Goal: Obtain resource: Download file/media

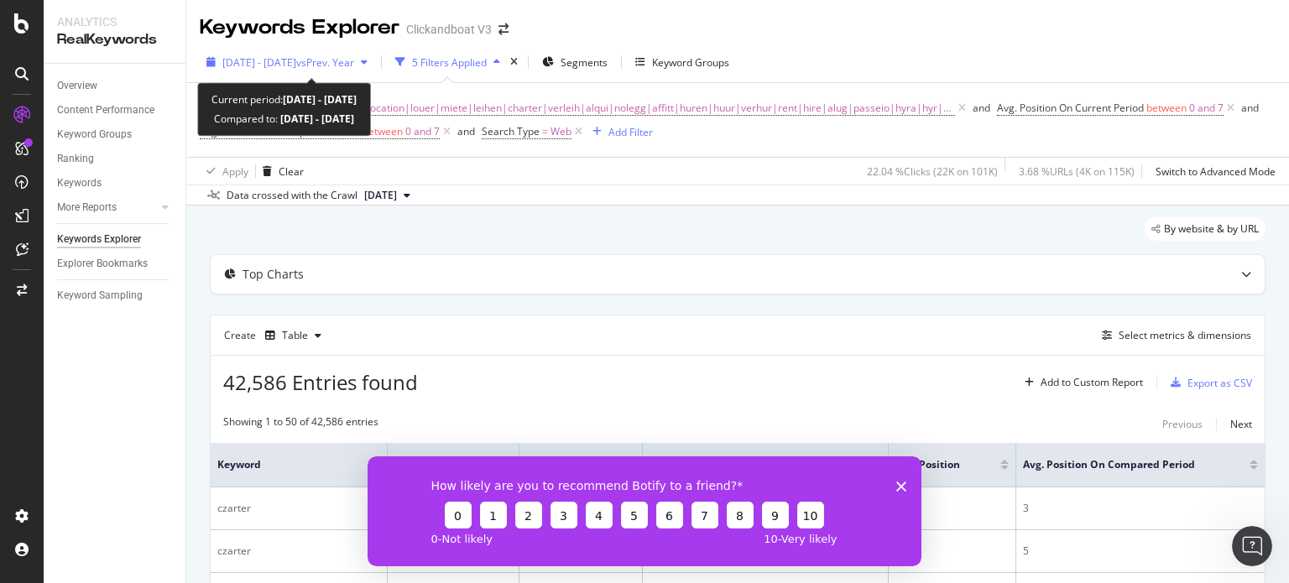
click at [268, 55] on span "[DATE] - [DATE]" at bounding box center [259, 62] width 74 height 14
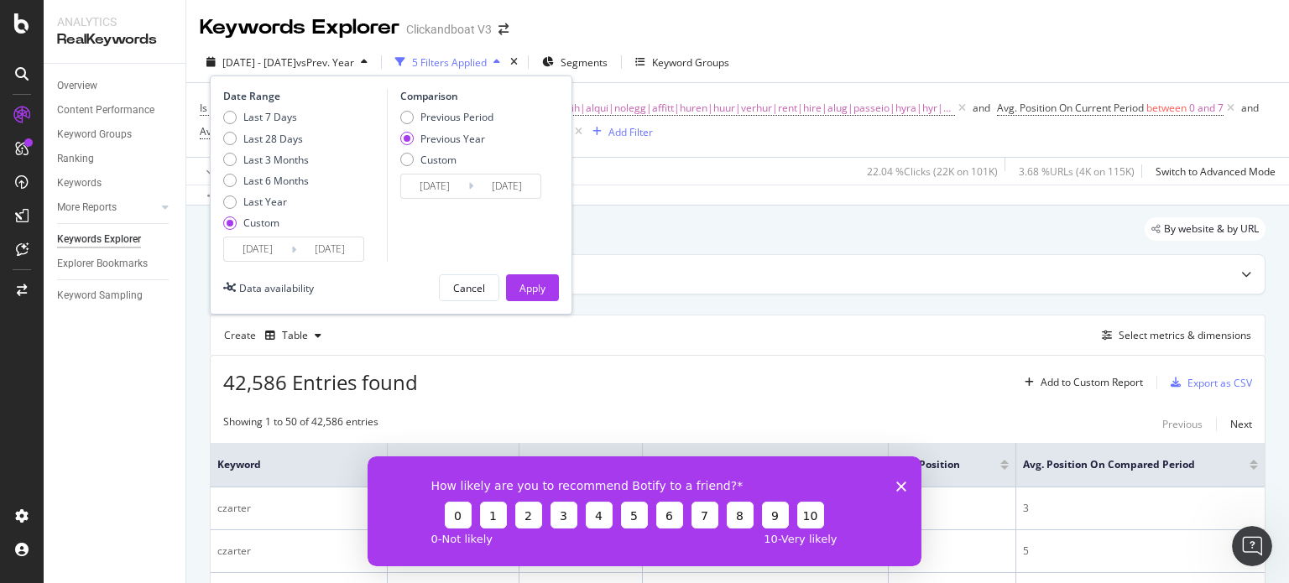
click at [256, 248] on input "[DATE]" at bounding box center [257, 248] width 67 height 23
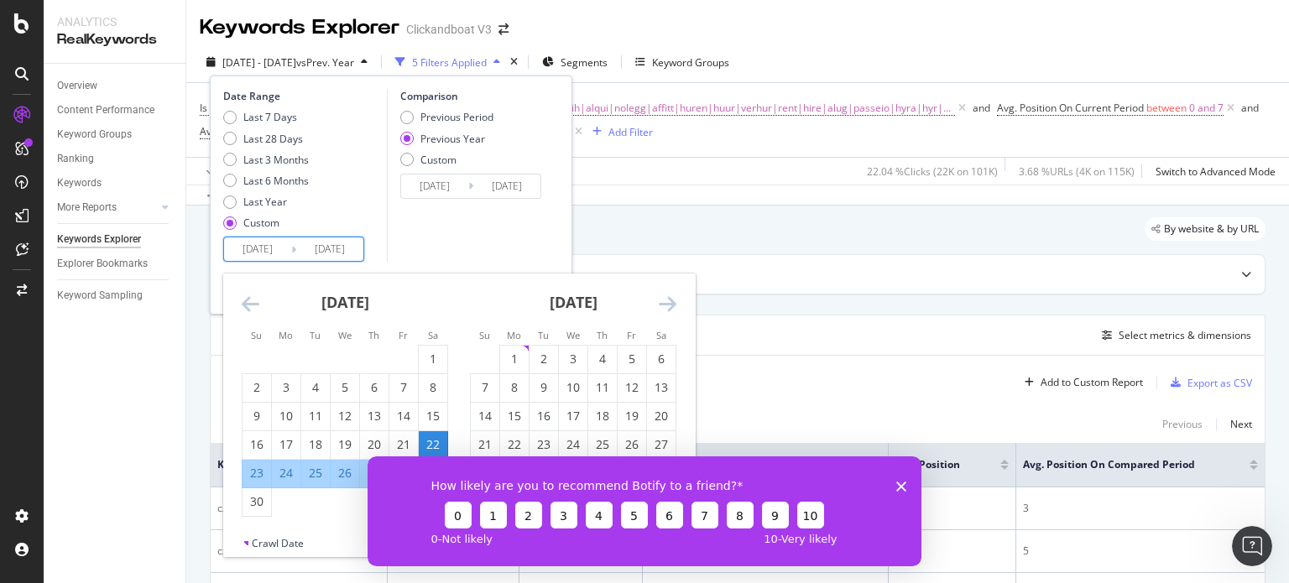
drag, startPoint x: 897, startPoint y: 487, endPoint x: 898, endPoint y: 458, distance: 28.5
click at [899, 487] on icon "Fermer l'enquête" at bounding box center [901, 486] width 10 height 10
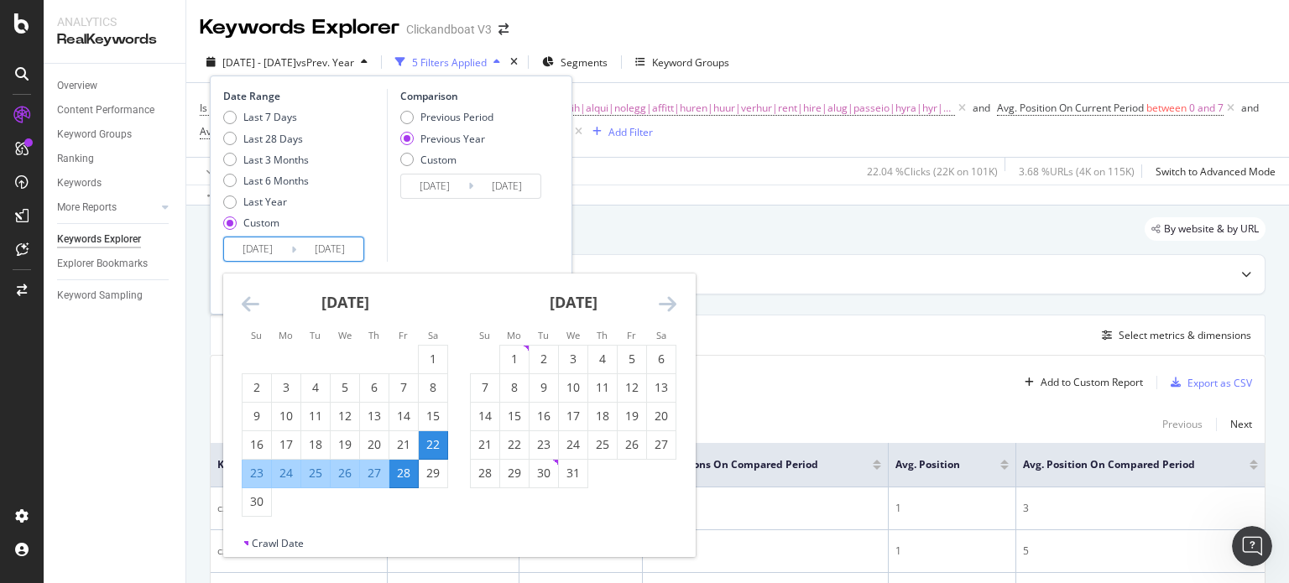
click at [664, 306] on icon "Move forward to switch to the next month." at bounding box center [668, 304] width 18 height 20
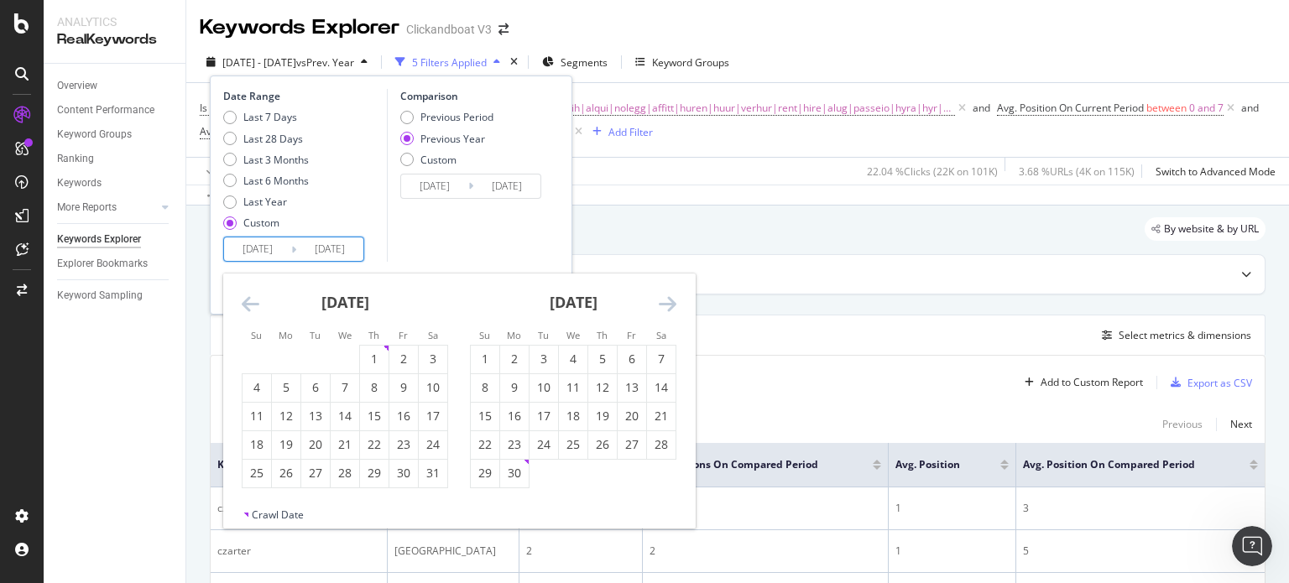
click at [664, 306] on icon "Move forward to switch to the next month." at bounding box center [668, 304] width 18 height 20
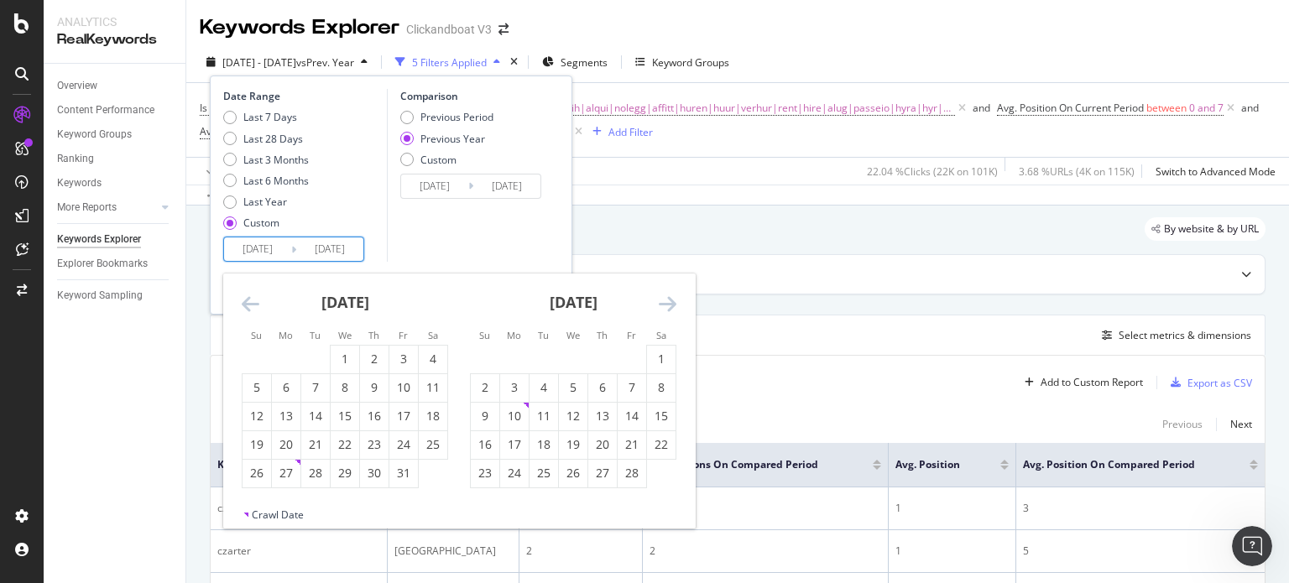
click at [664, 306] on icon "Move forward to switch to the next month." at bounding box center [668, 304] width 18 height 20
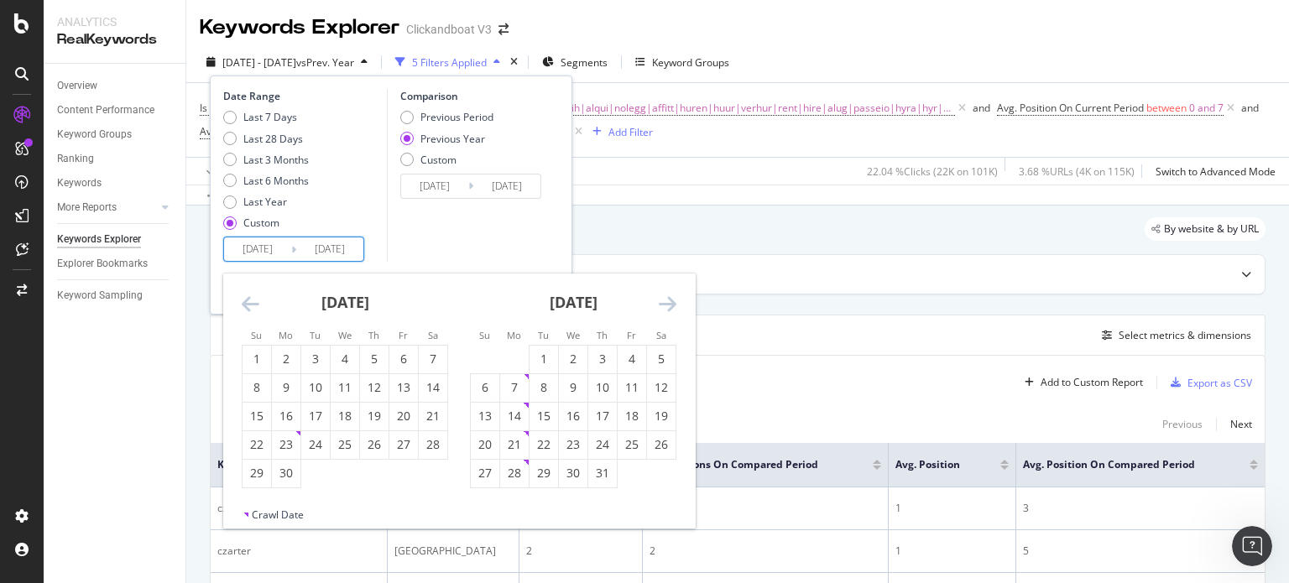
click at [664, 306] on icon "Move forward to switch to the next month." at bounding box center [668, 304] width 18 height 20
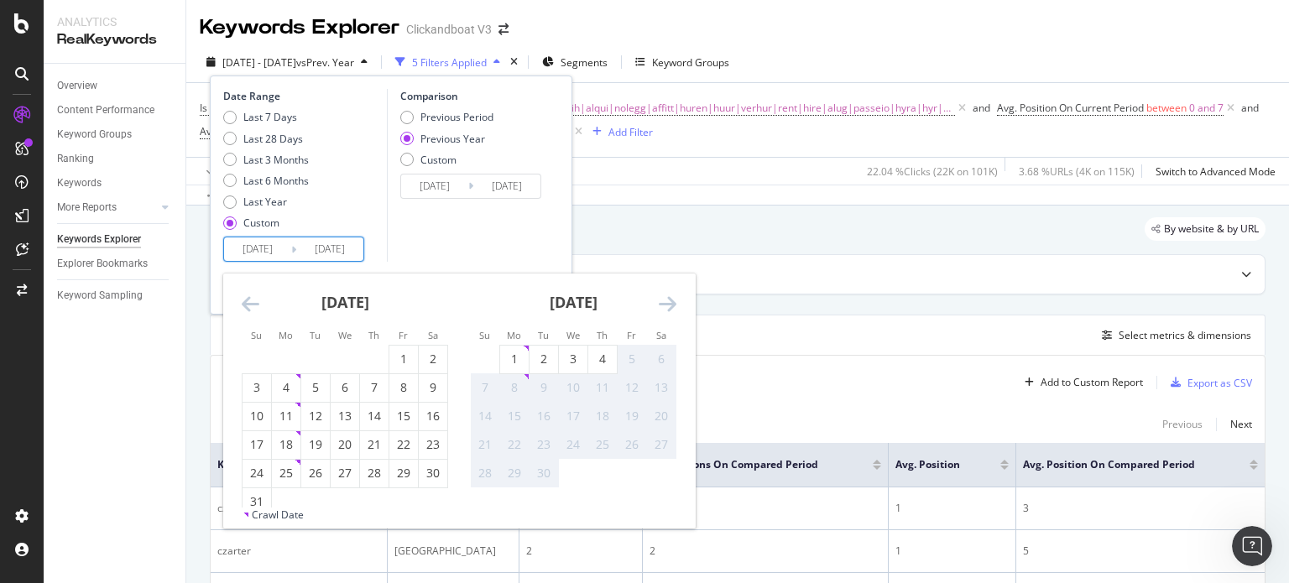
click at [664, 306] on icon "Move forward to switch to the next month." at bounding box center [668, 304] width 18 height 20
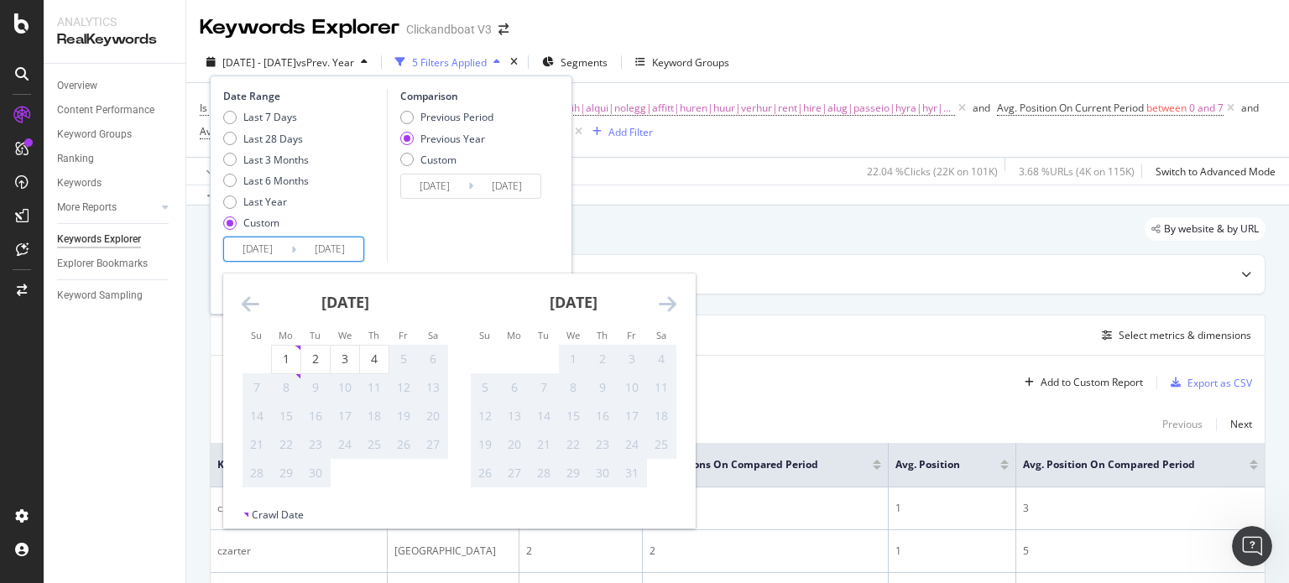
click at [258, 300] on icon "Move backward to switch to the previous month." at bounding box center [251, 304] width 18 height 20
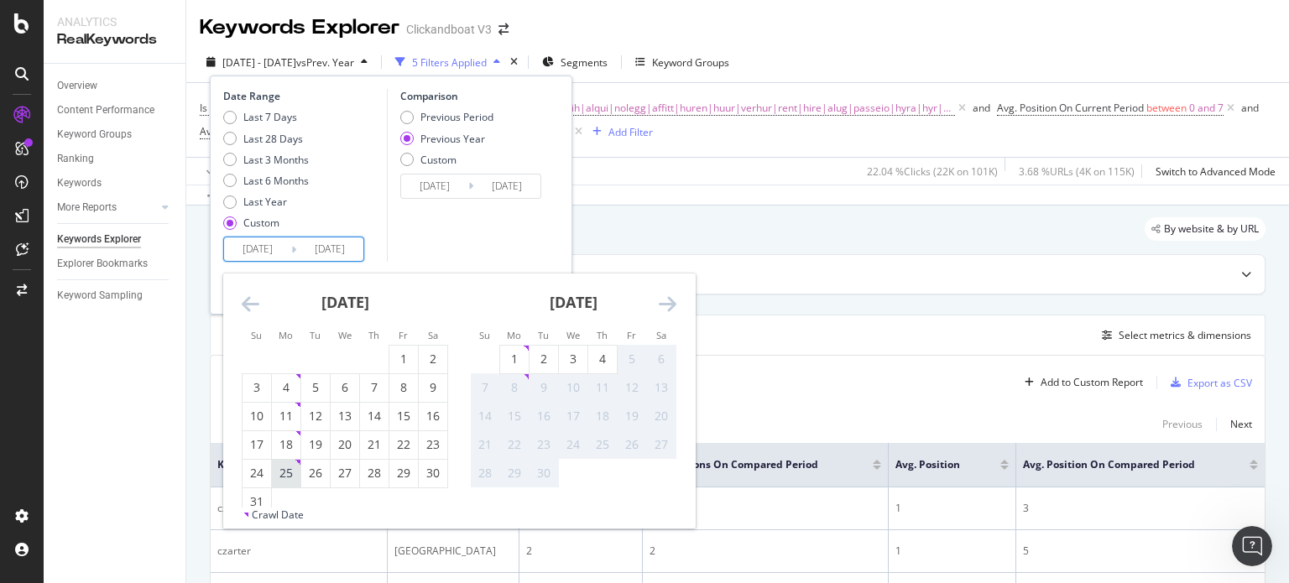
click at [291, 482] on div "25" at bounding box center [286, 474] width 29 height 28
type input "[DATE]"
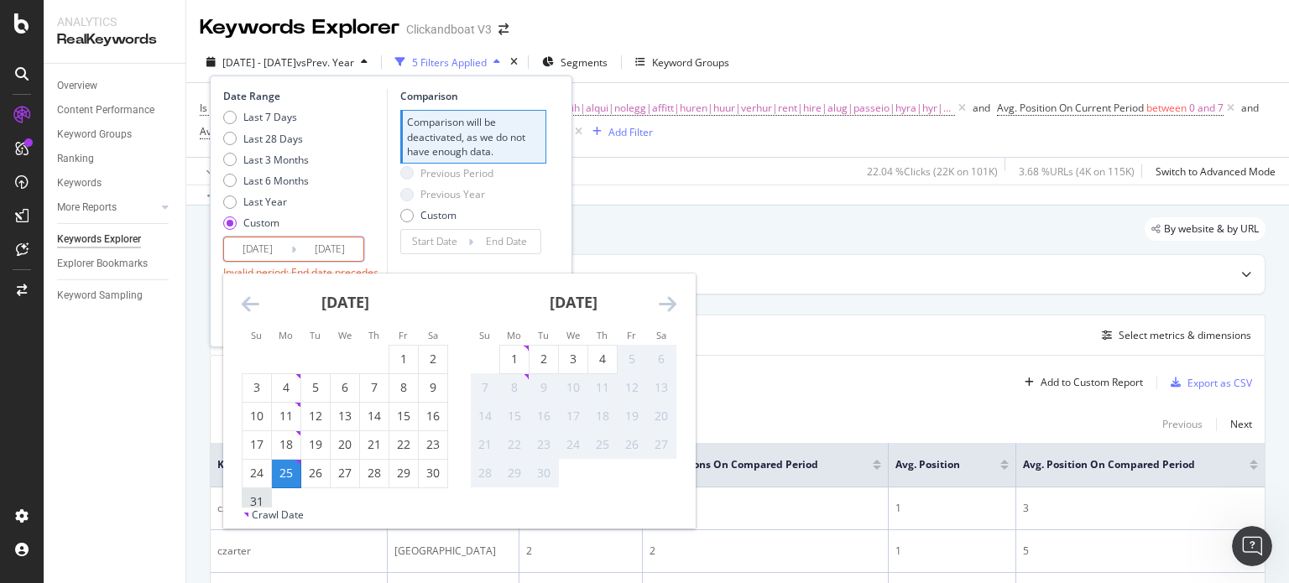
click at [264, 499] on div "31" at bounding box center [256, 501] width 29 height 17
type input "[DATE]"
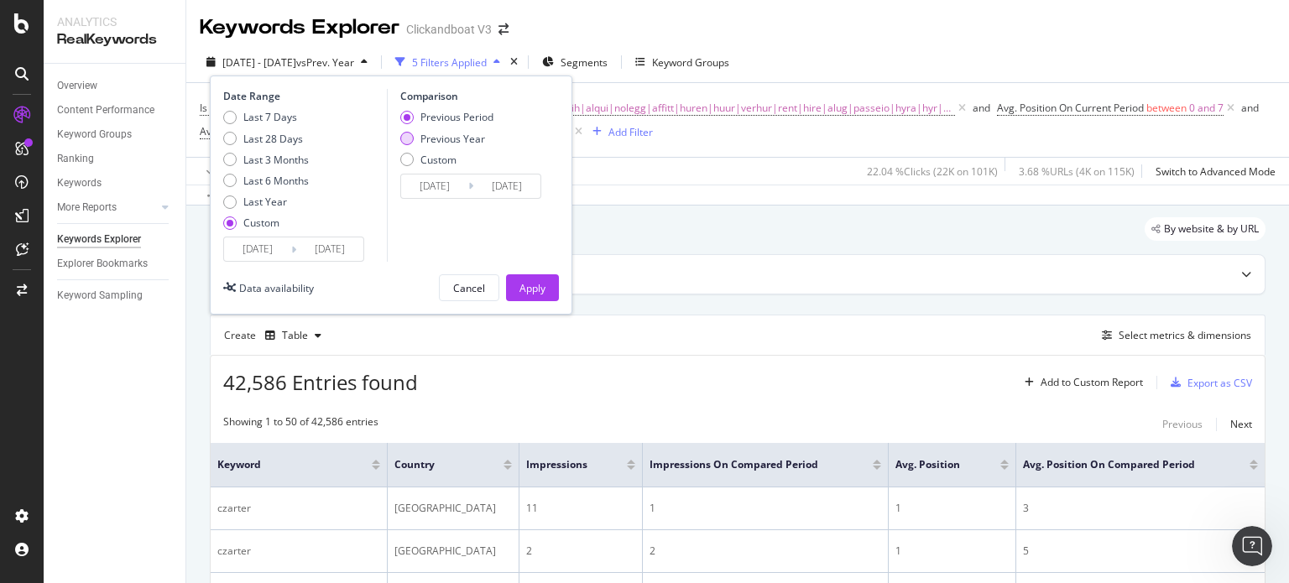
click at [436, 138] on div "Previous Year" at bounding box center [452, 139] width 65 height 14
type input "[DATE]"
click at [539, 292] on div "Apply" at bounding box center [532, 288] width 26 height 14
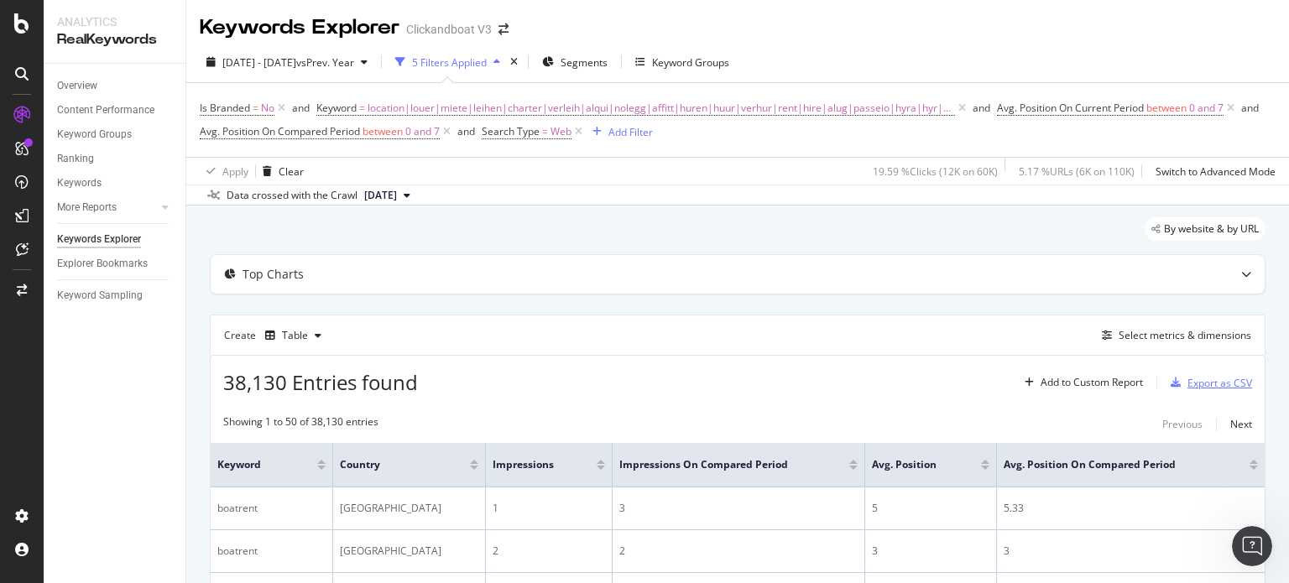
click at [1201, 387] on div "Export as CSV" at bounding box center [1219, 383] width 65 height 14
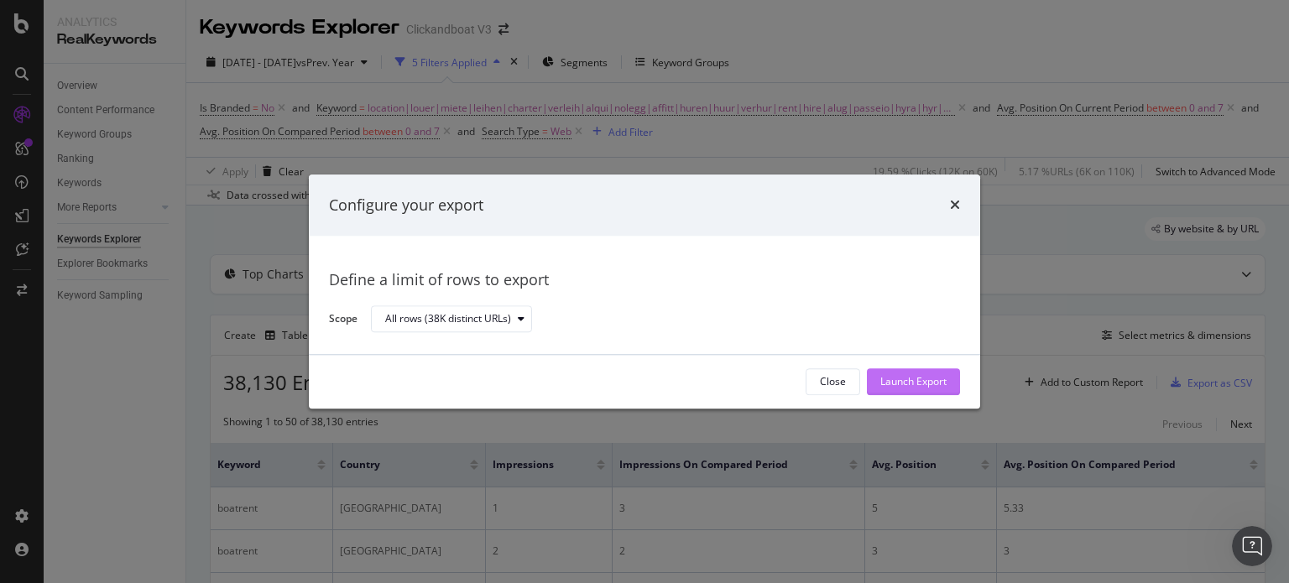
click at [941, 376] on div "Launch Export" at bounding box center [913, 382] width 66 height 14
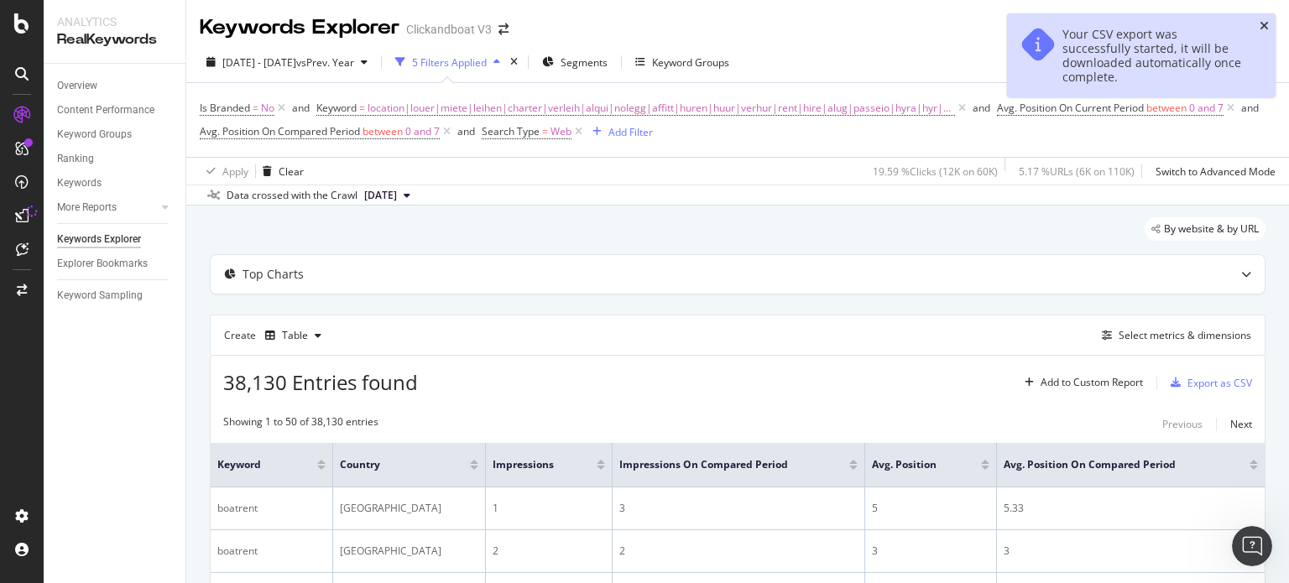
click at [1264, 27] on icon "close toast" at bounding box center [1263, 26] width 9 height 12
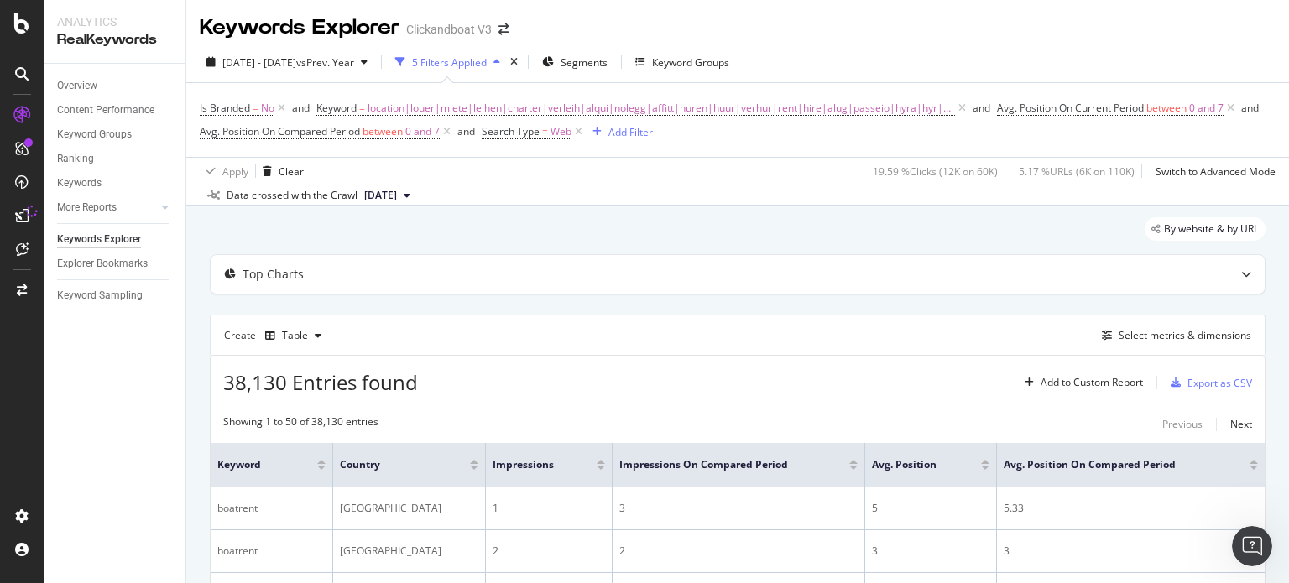
click at [1170, 379] on div "button" at bounding box center [1175, 383] width 23 height 10
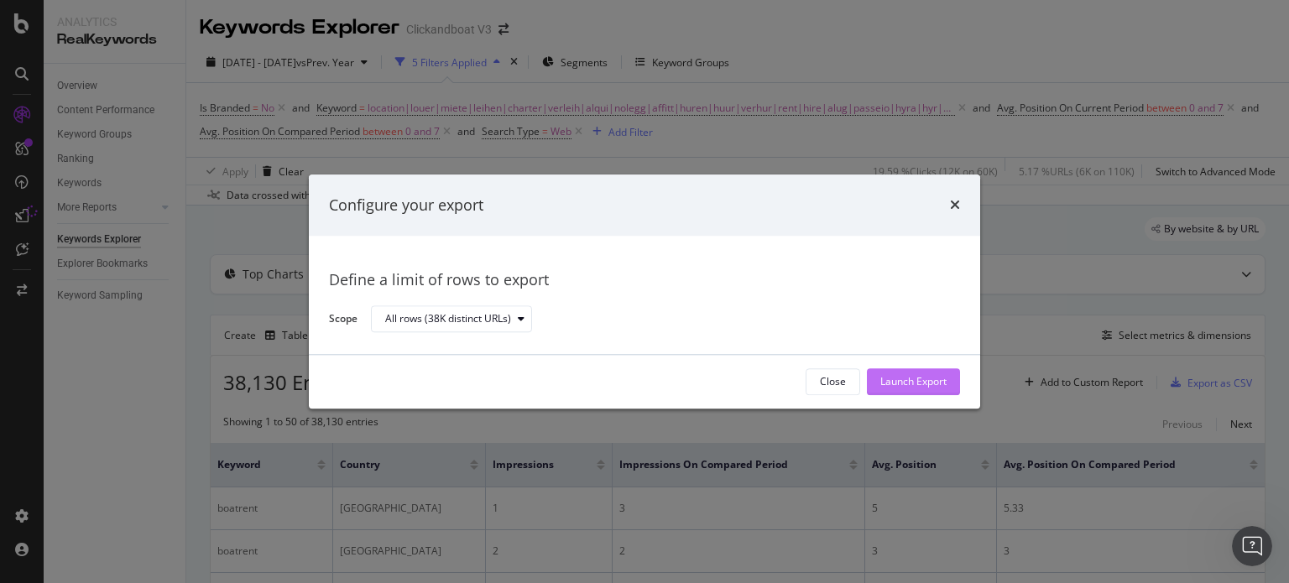
click at [913, 383] on div "Launch Export" at bounding box center [913, 382] width 66 height 14
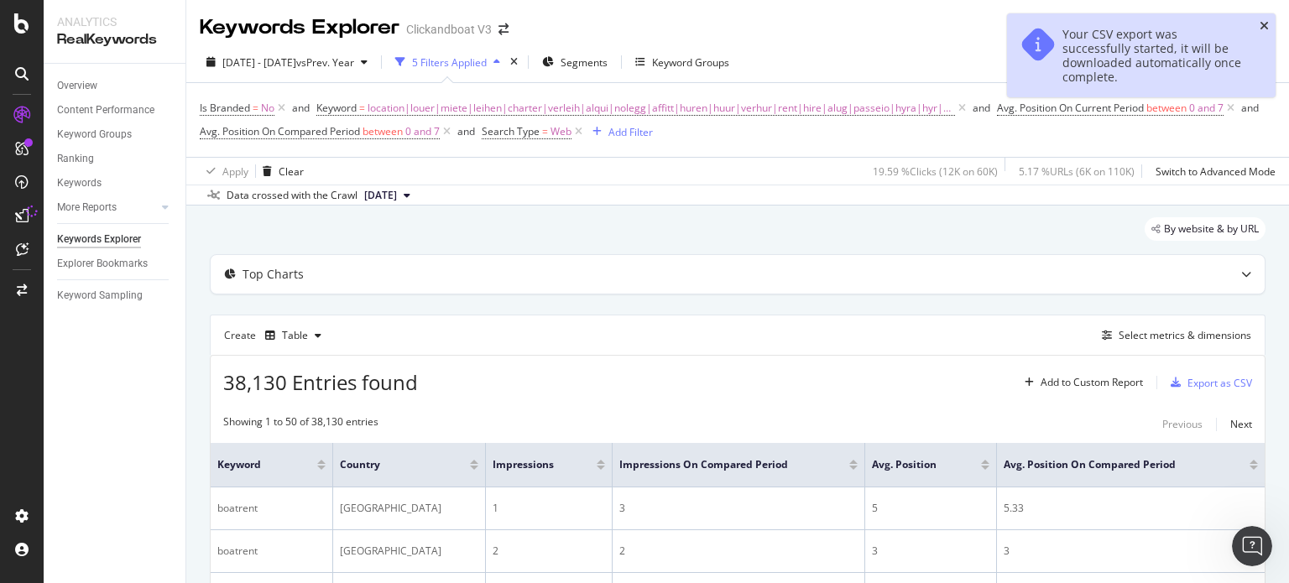
click at [1262, 23] on icon "close toast" at bounding box center [1263, 26] width 9 height 12
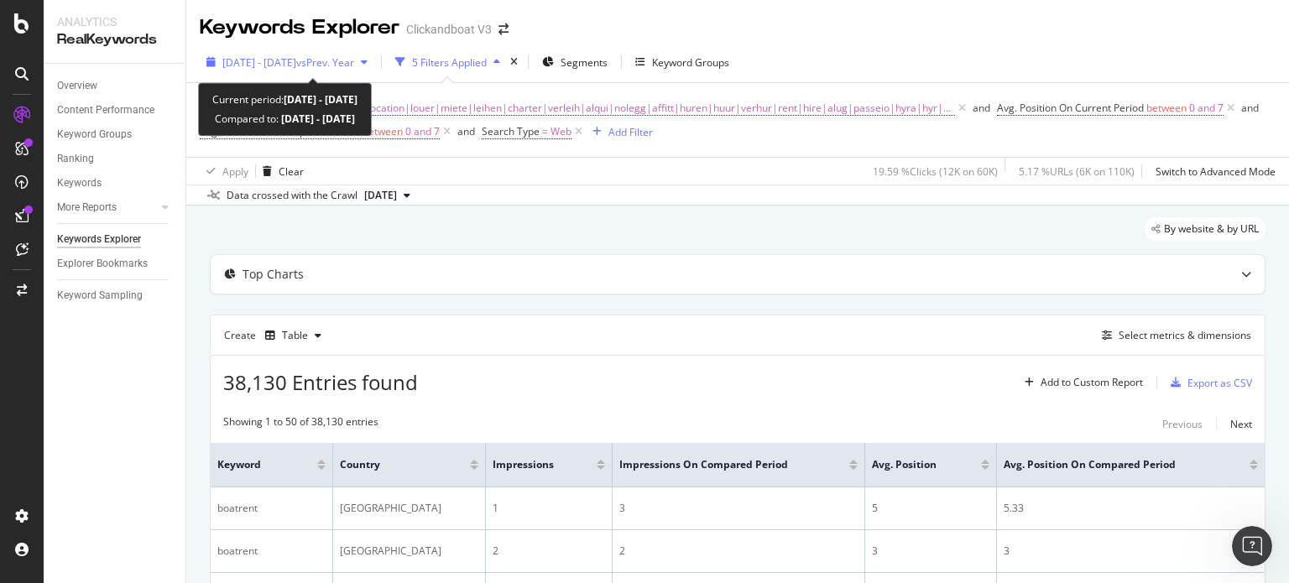
click at [265, 57] on span "[DATE] - [DATE]" at bounding box center [259, 62] width 74 height 14
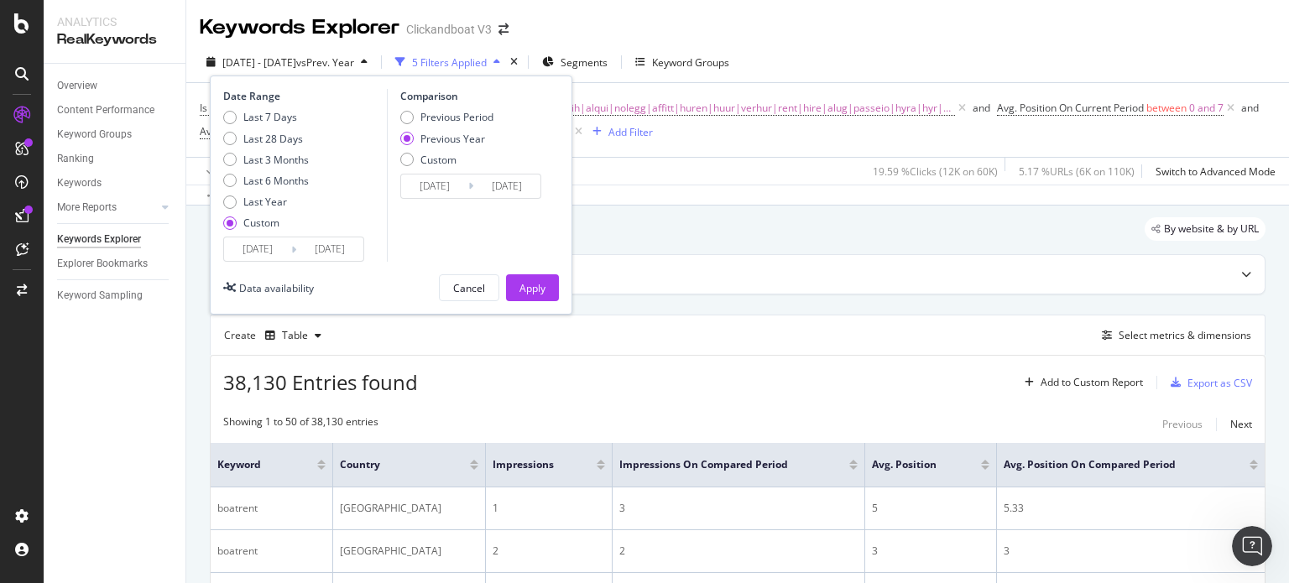
click at [269, 251] on input "[DATE]" at bounding box center [257, 248] width 67 height 23
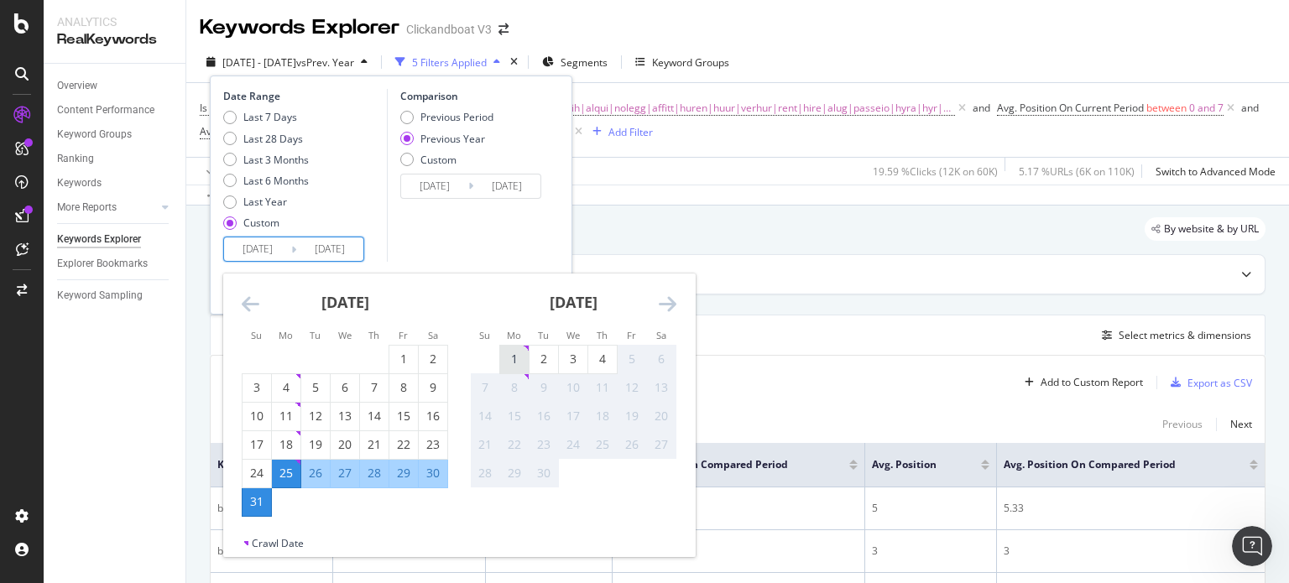
click at [510, 361] on div "1" at bounding box center [514, 359] width 29 height 17
type input "[DATE]"
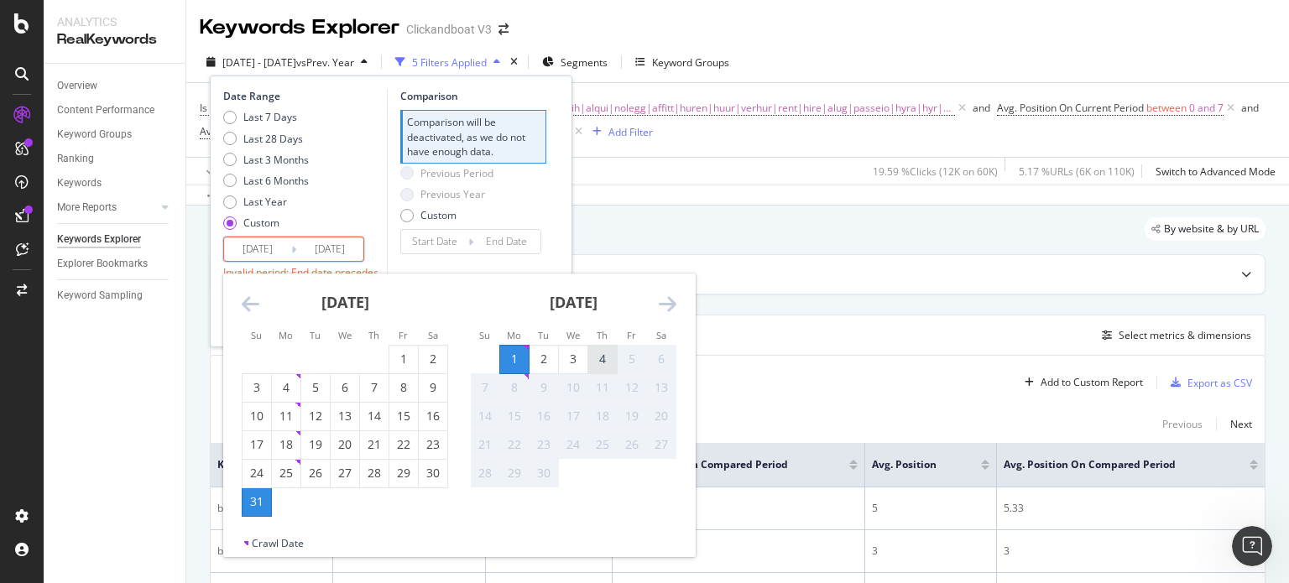
click at [601, 362] on div "4" at bounding box center [602, 359] width 29 height 17
type input "[DATE]"
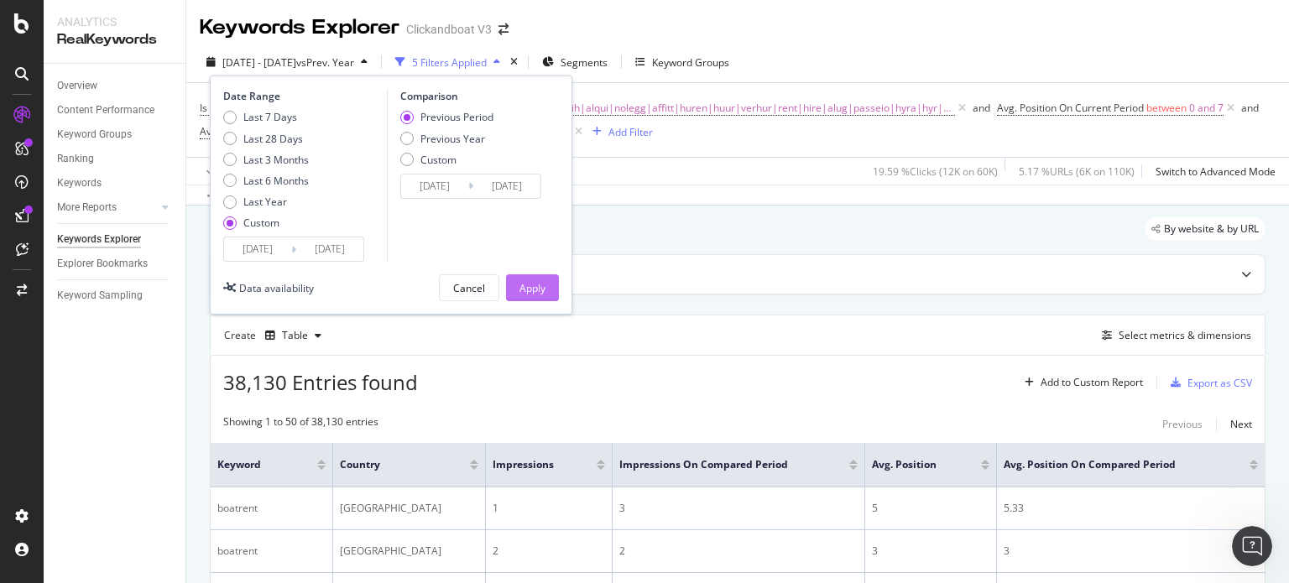
click at [543, 300] on div "Apply" at bounding box center [532, 287] width 26 height 25
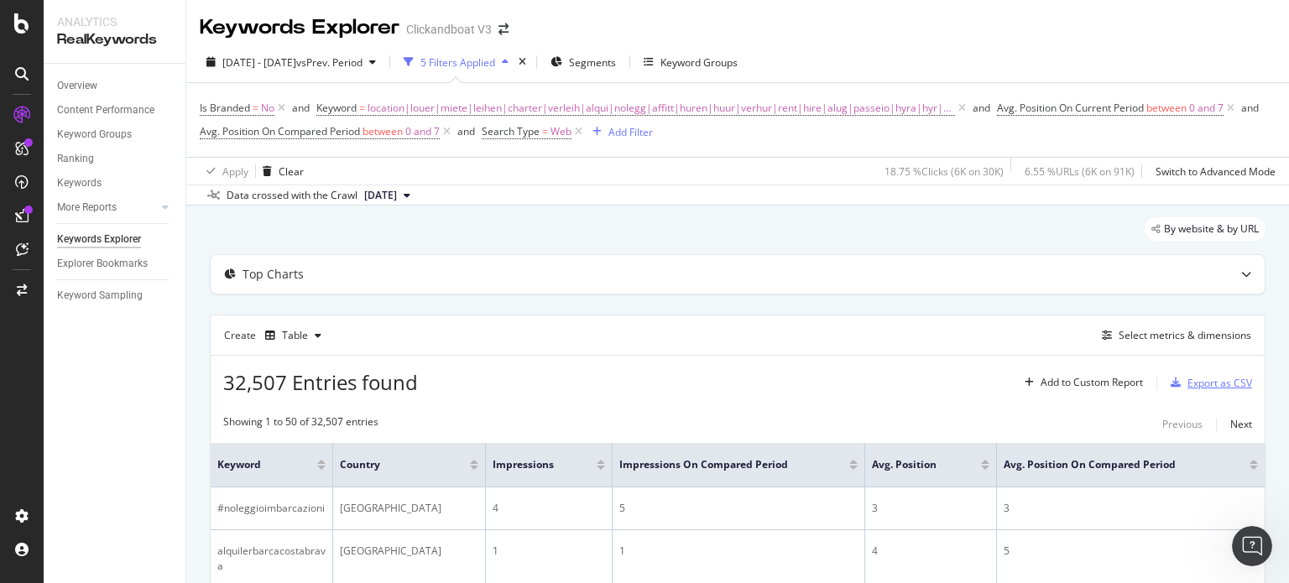
click at [1196, 383] on div "Export as CSV" at bounding box center [1219, 383] width 65 height 14
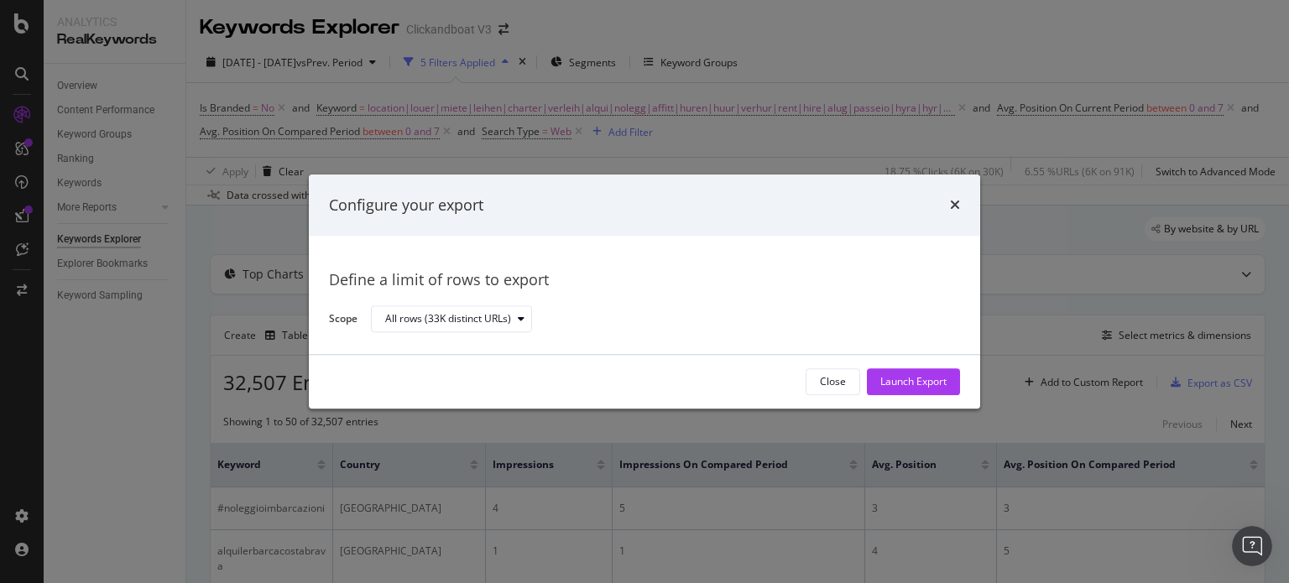
drag, startPoint x: 886, startPoint y: 372, endPoint x: 902, endPoint y: 383, distance: 19.8
click at [902, 383] on div "Launch Export" at bounding box center [913, 382] width 66 height 14
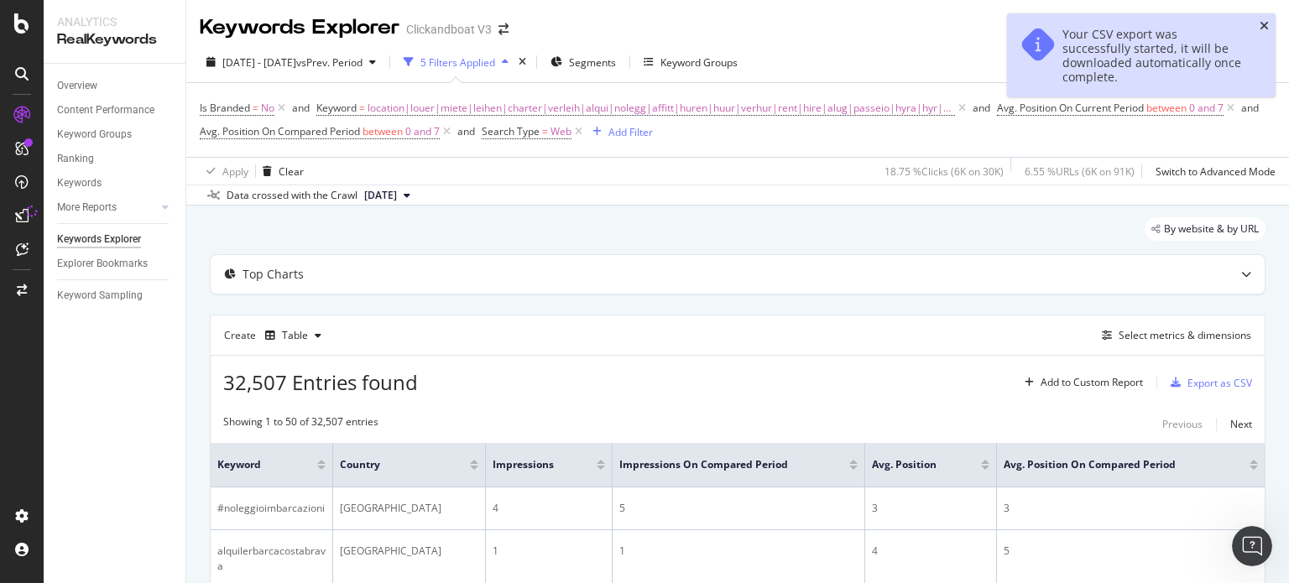
click at [1264, 26] on icon "close toast" at bounding box center [1263, 26] width 9 height 12
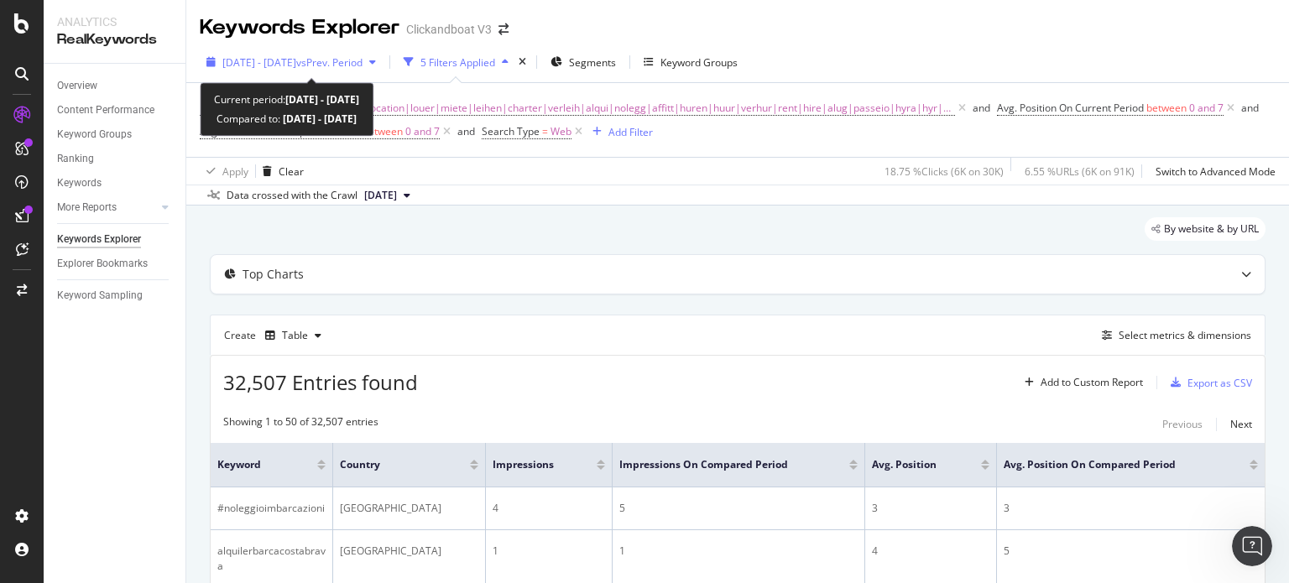
click at [265, 67] on span "[DATE] - [DATE]" at bounding box center [259, 62] width 74 height 14
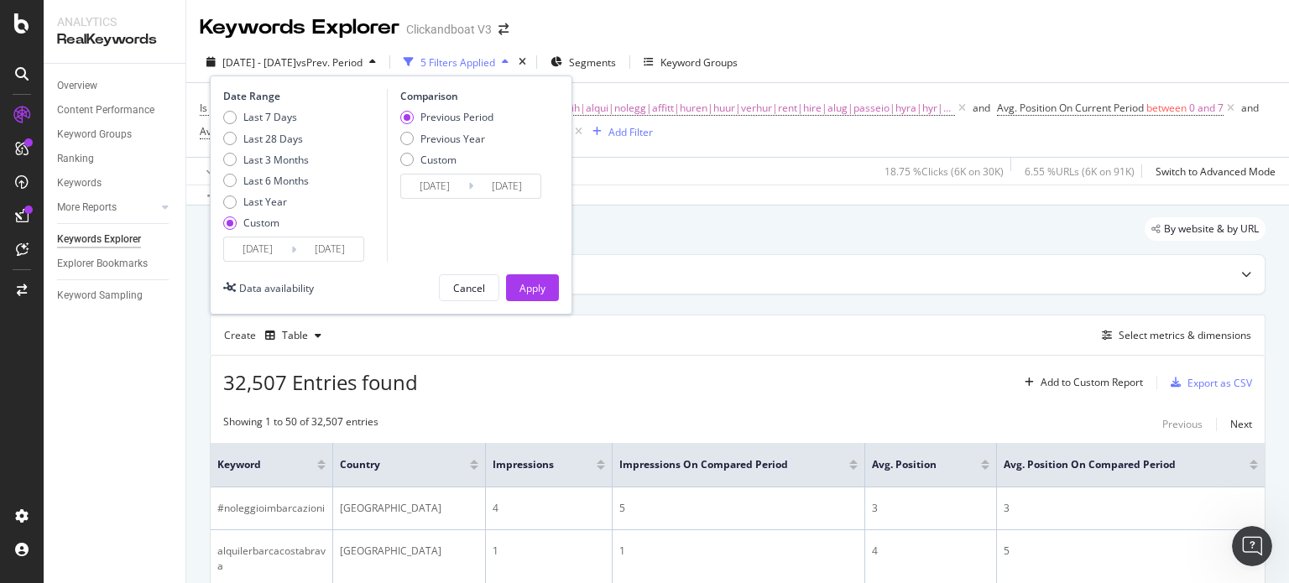
click at [262, 248] on input "[DATE]" at bounding box center [257, 248] width 67 height 23
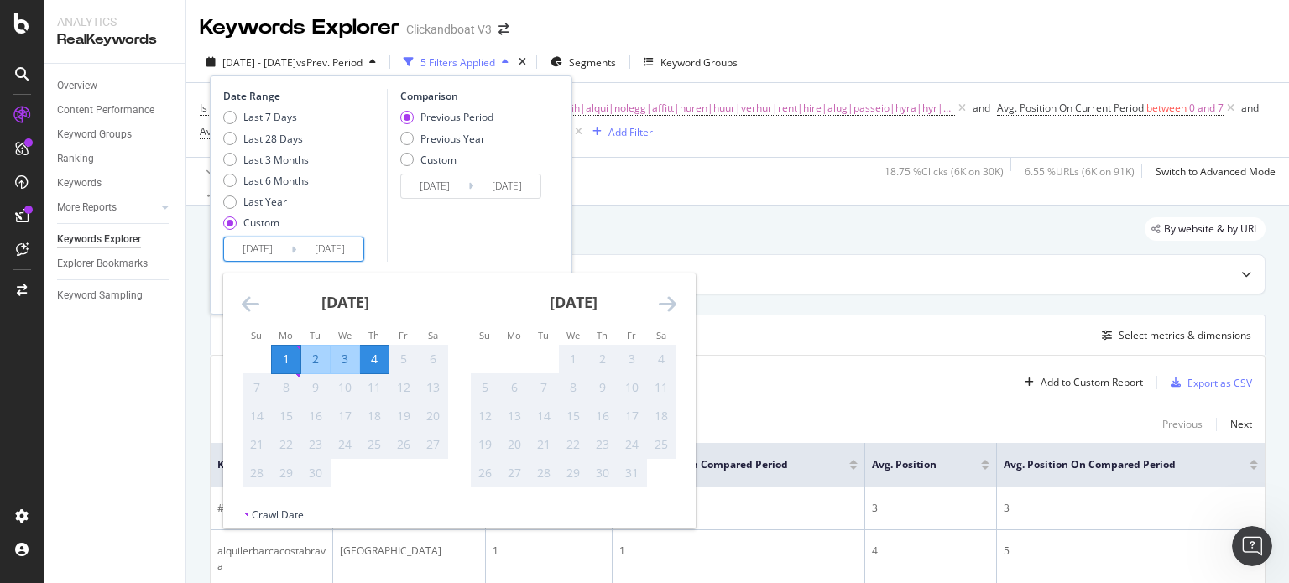
click at [253, 303] on icon "Move backward to switch to the previous month." at bounding box center [251, 304] width 18 height 20
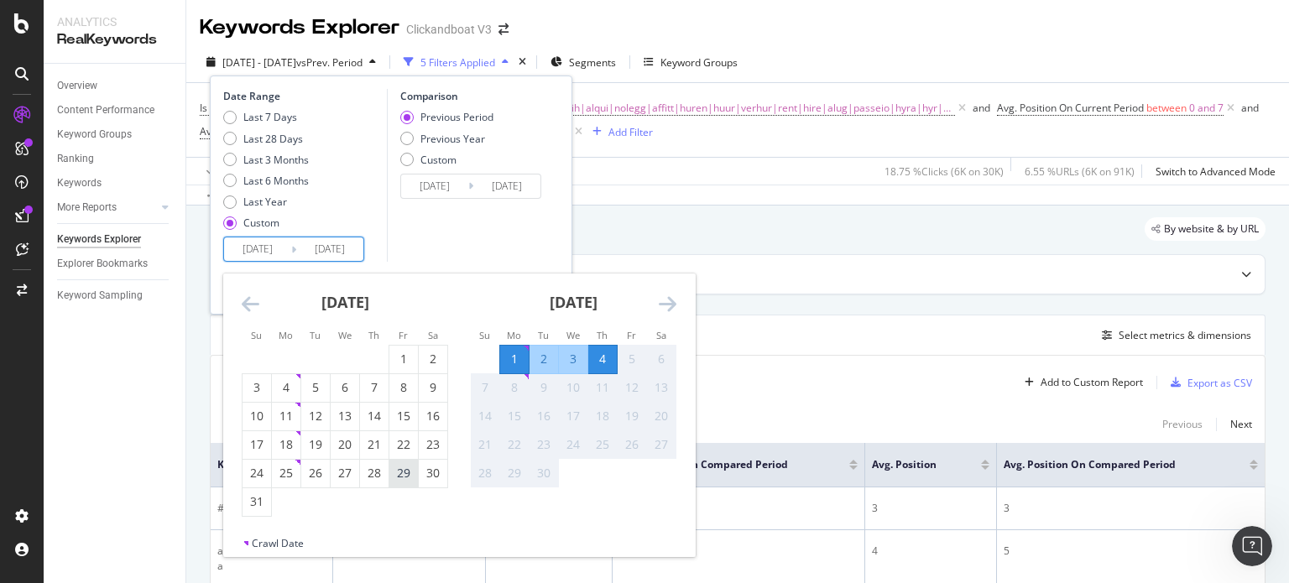
click at [399, 476] on div "29" at bounding box center [403, 473] width 29 height 17
type input "[DATE]"
click at [454, 256] on div "Comparison Previous Period Previous Year Custom [DATE] Navigate forward to inte…" at bounding box center [466, 175] width 159 height 173
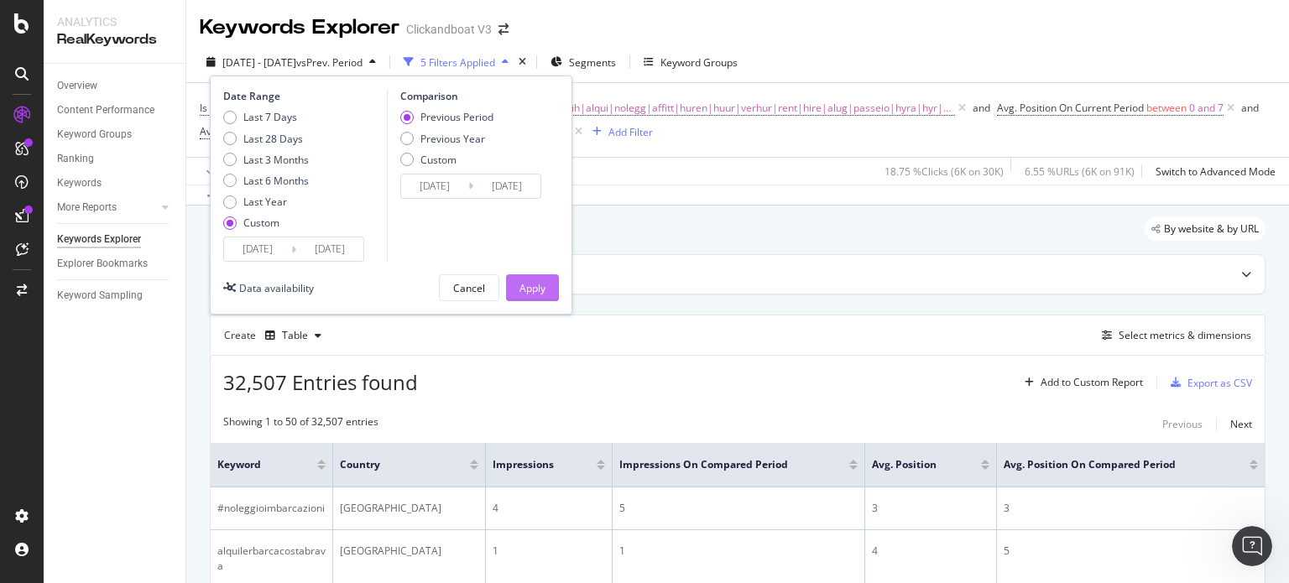
click at [547, 283] on button "Apply" at bounding box center [532, 287] width 53 height 27
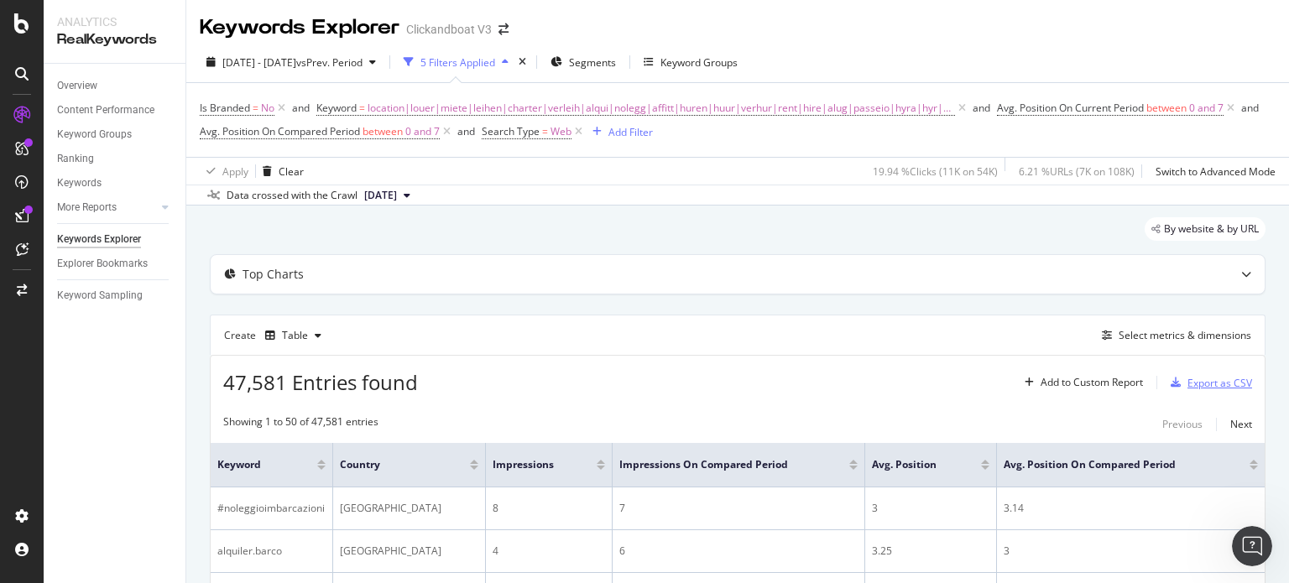
click at [1187, 383] on div "Export as CSV" at bounding box center [1219, 383] width 65 height 14
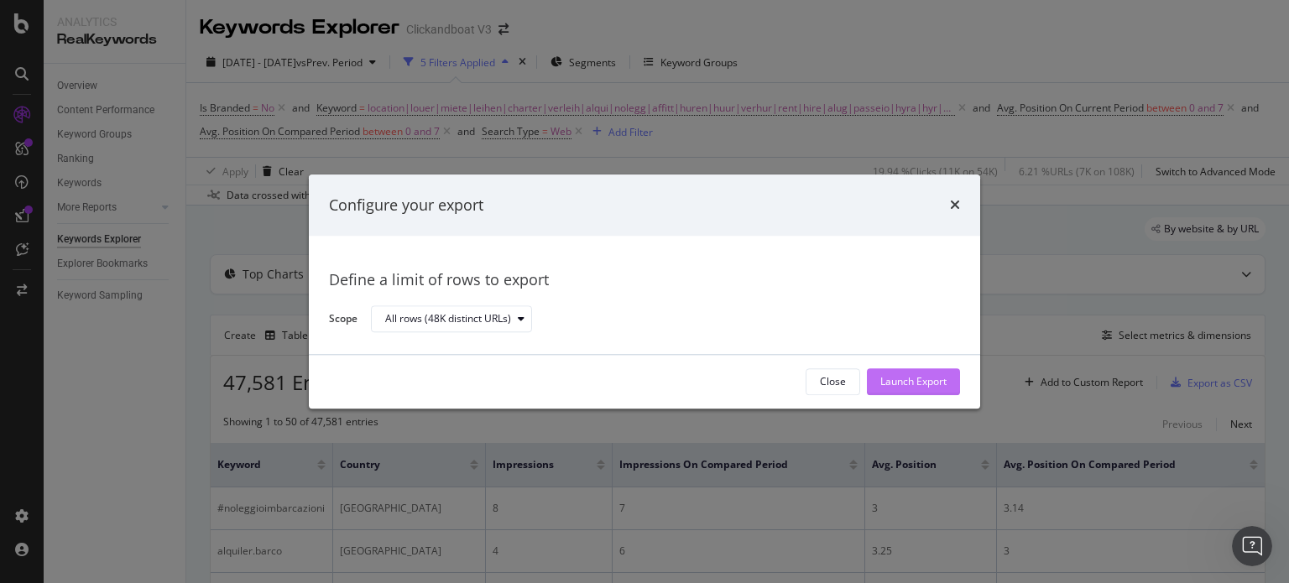
click at [889, 378] on div "Launch Export" at bounding box center [913, 382] width 66 height 14
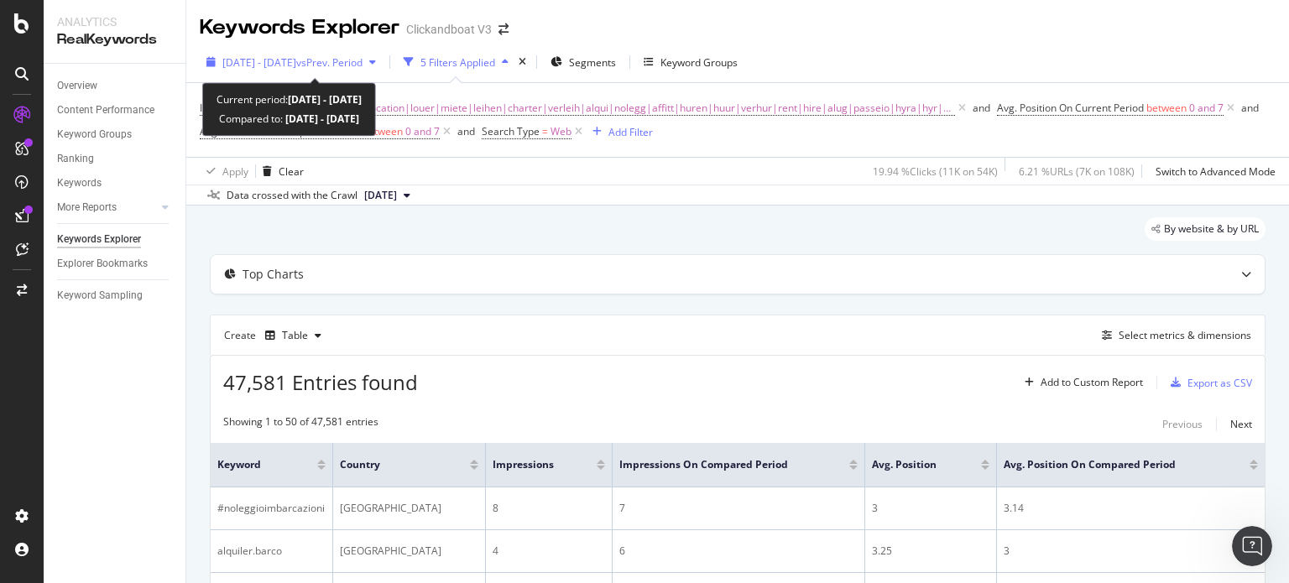
click at [260, 59] on span "[DATE] - [DATE]" at bounding box center [259, 62] width 74 height 14
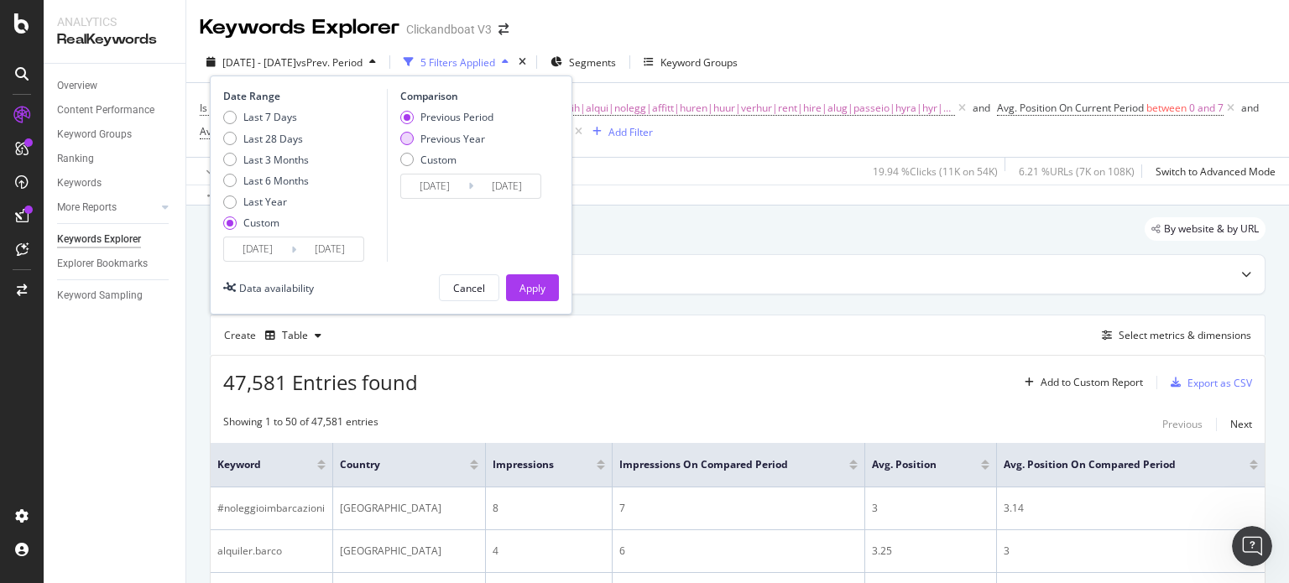
click at [440, 134] on div "Previous Year" at bounding box center [452, 139] width 65 height 14
type input "[DATE]"
click at [443, 113] on div "Previous Period" at bounding box center [456, 117] width 73 height 14
type input "[DATE]"
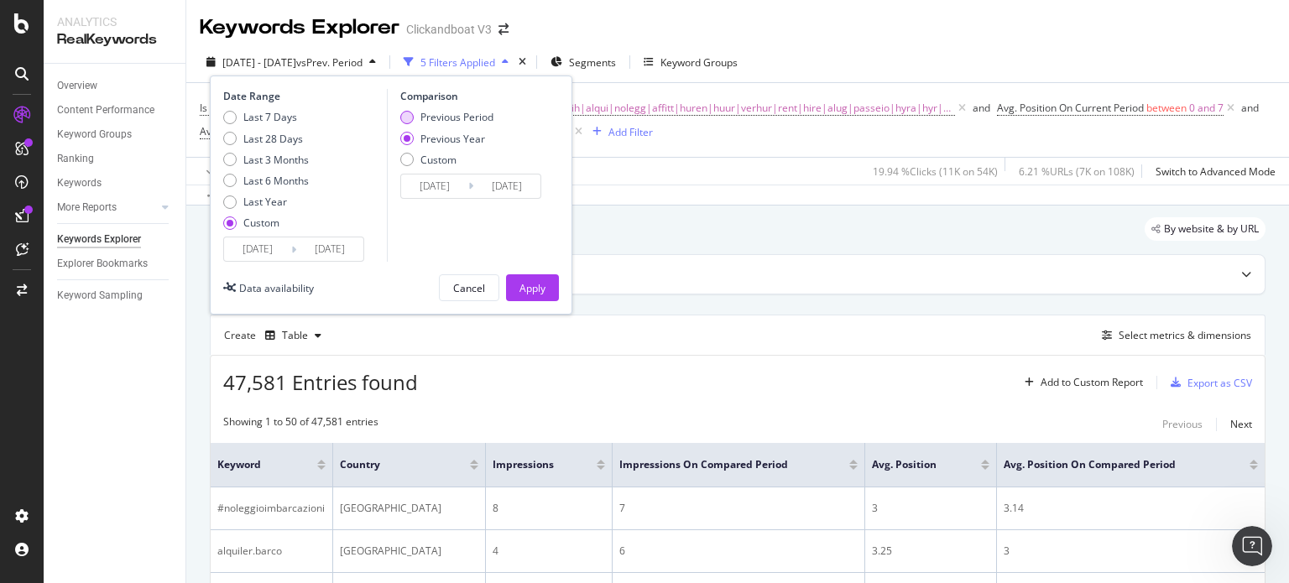
type input "[DATE]"
click at [443, 139] on div "Previous Year" at bounding box center [452, 139] width 65 height 14
type input "[DATE]"
click at [238, 244] on input "[DATE]" at bounding box center [257, 248] width 67 height 23
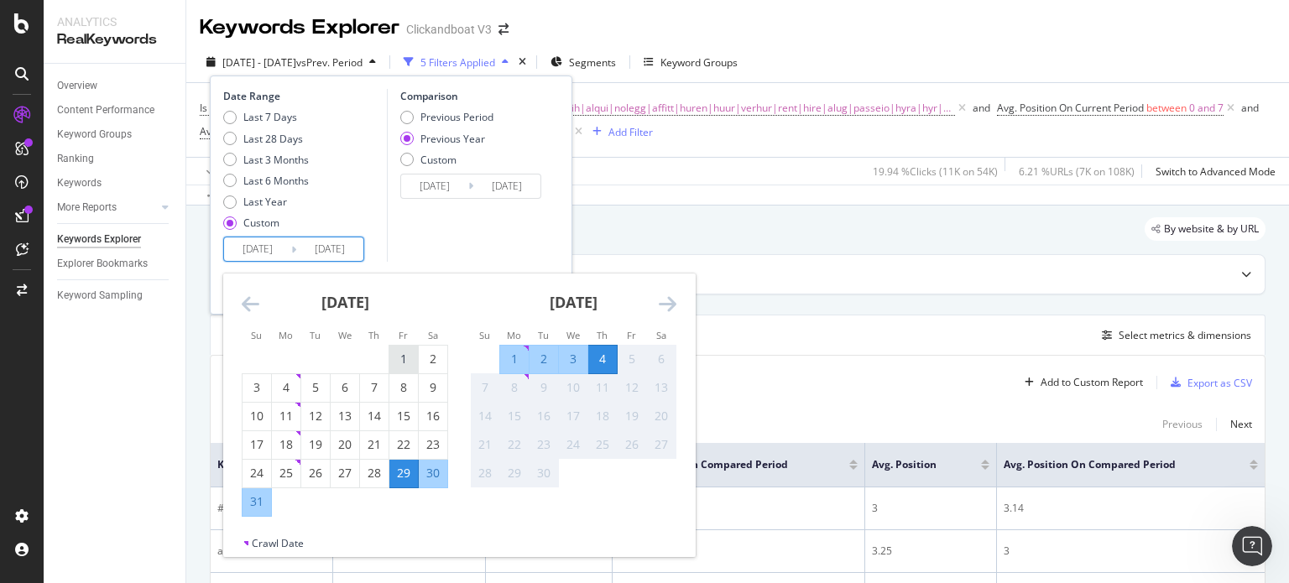
click at [406, 348] on div "1" at bounding box center [403, 360] width 29 height 28
type input "[DATE]"
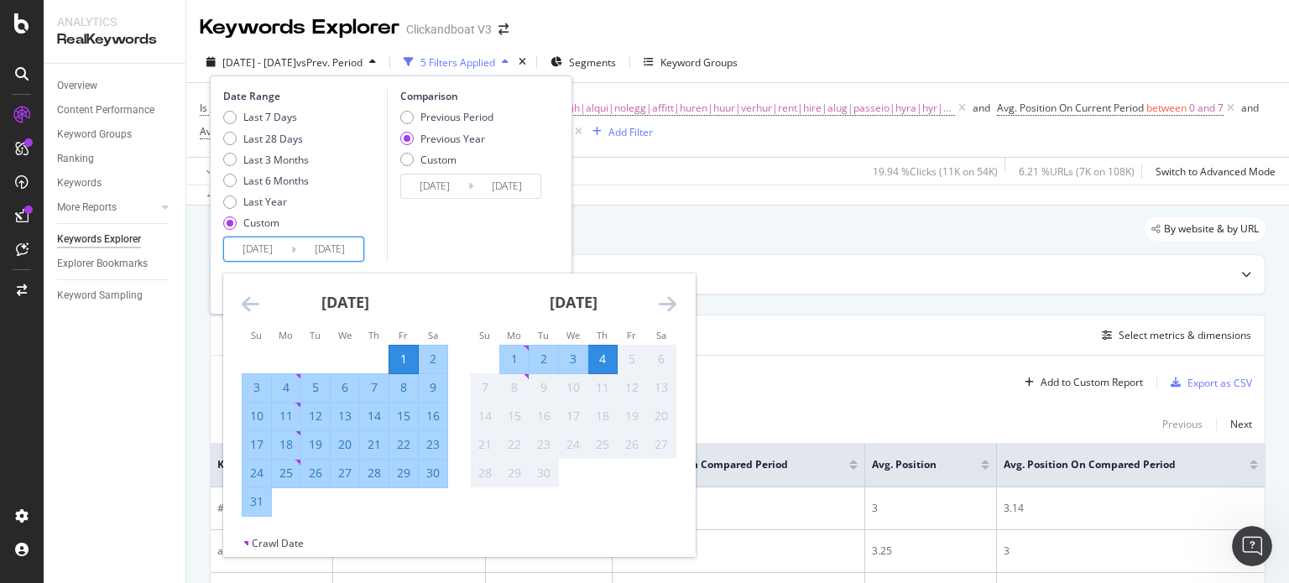
click at [258, 511] on div "31" at bounding box center [256, 502] width 29 height 28
type input "[DATE]"
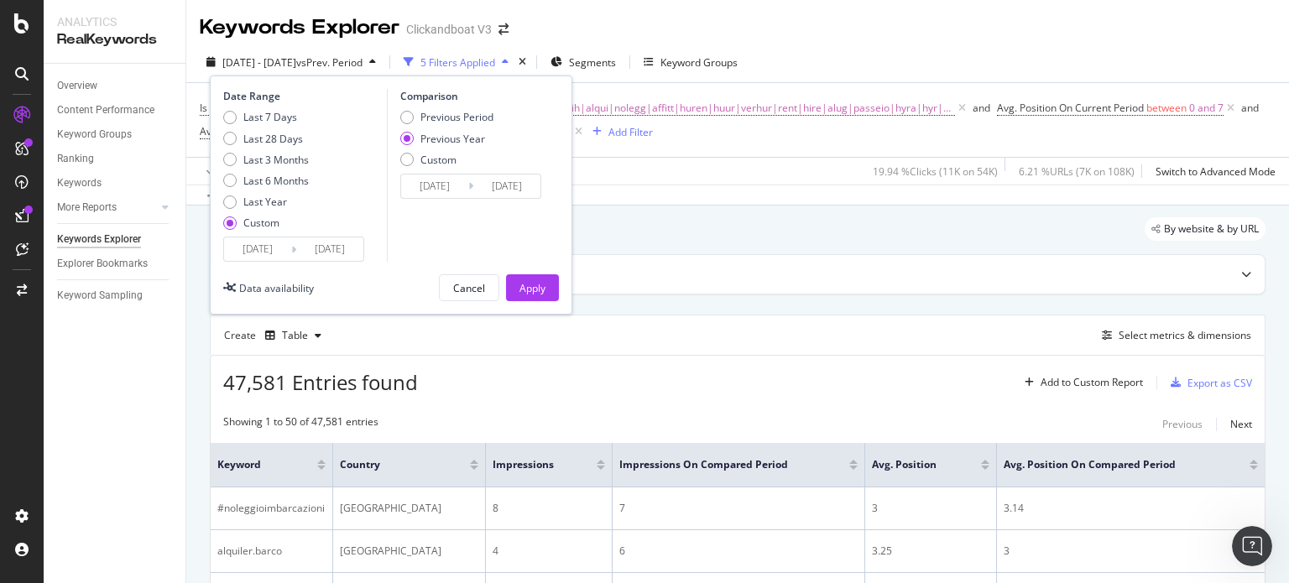
click at [254, 245] on input "[DATE]" at bounding box center [257, 248] width 67 height 23
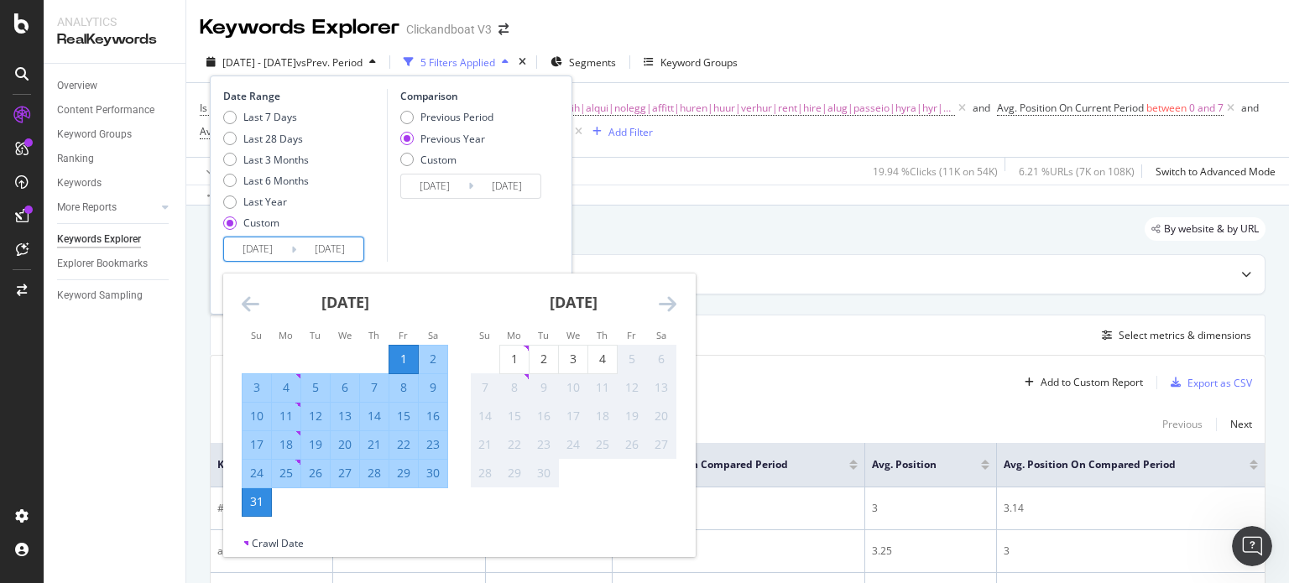
click at [403, 479] on div "29" at bounding box center [403, 473] width 29 height 17
type input "[DATE]"
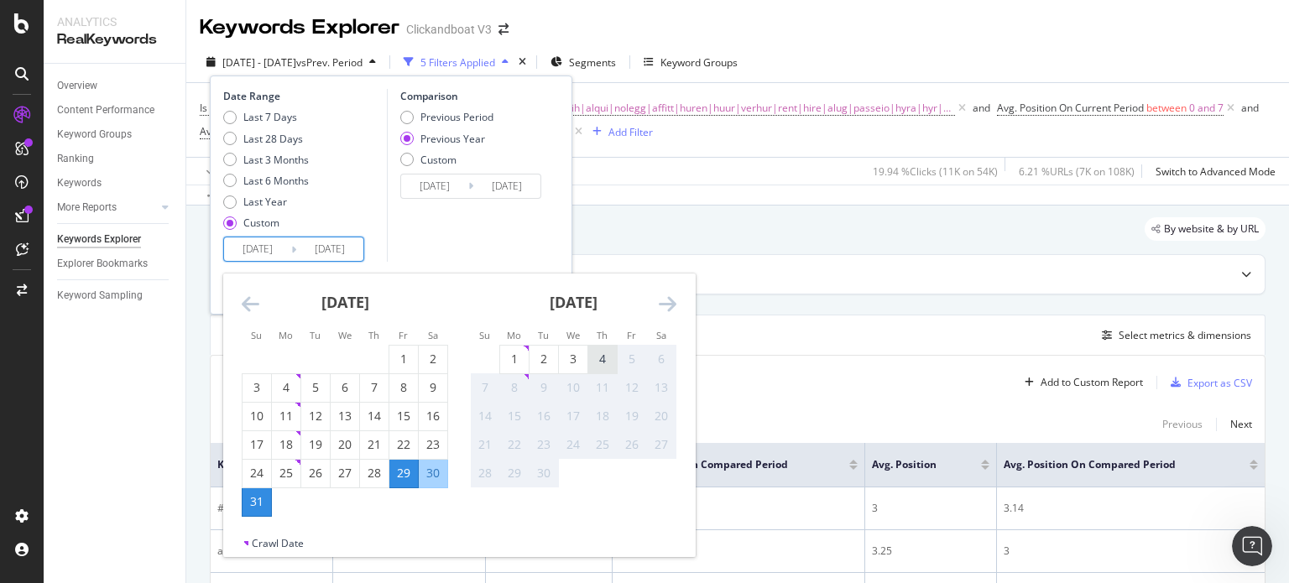
click at [601, 357] on div "4" at bounding box center [602, 359] width 29 height 17
type input "[DATE]"
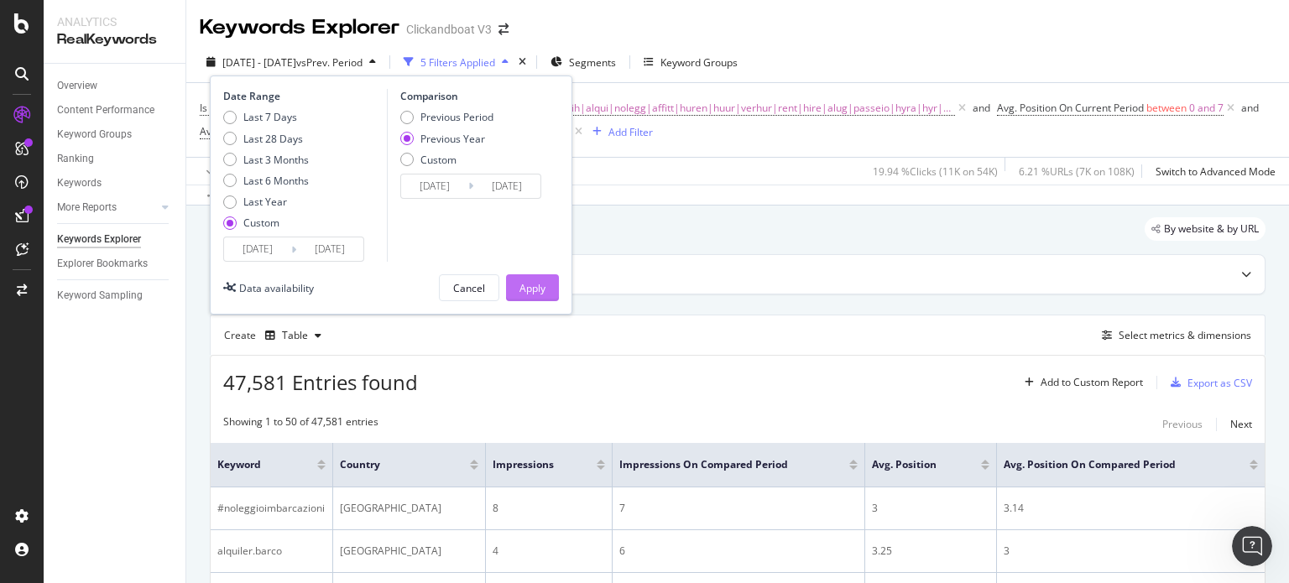
click at [533, 296] on div "Apply" at bounding box center [532, 287] width 26 height 25
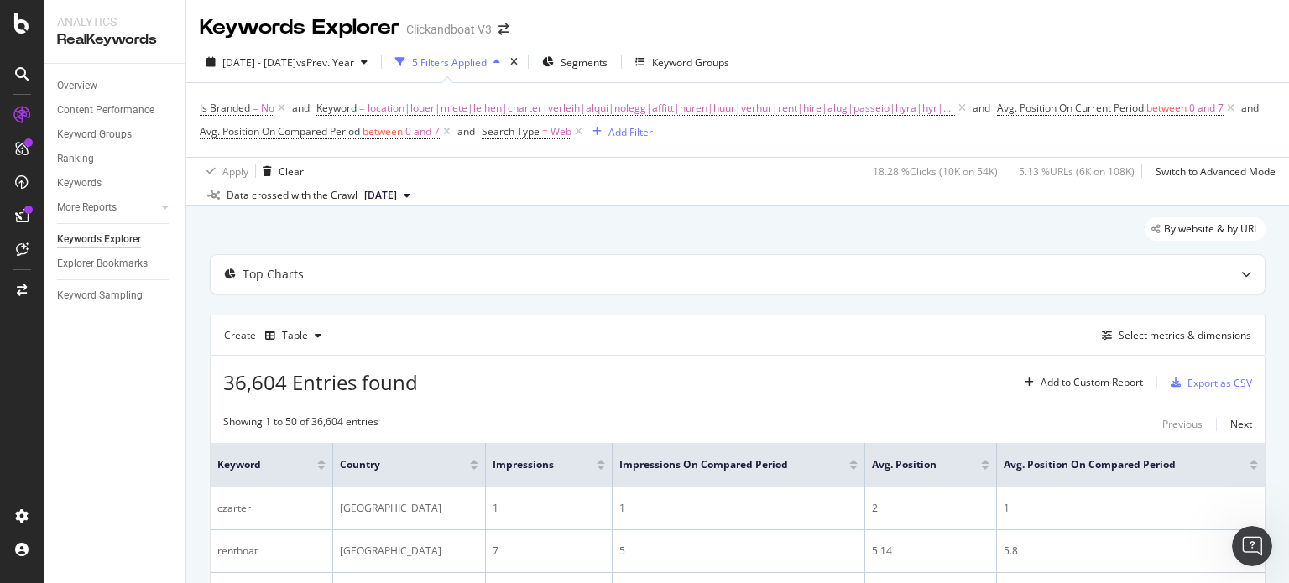
click at [1187, 384] on div "Export as CSV" at bounding box center [1219, 383] width 65 height 14
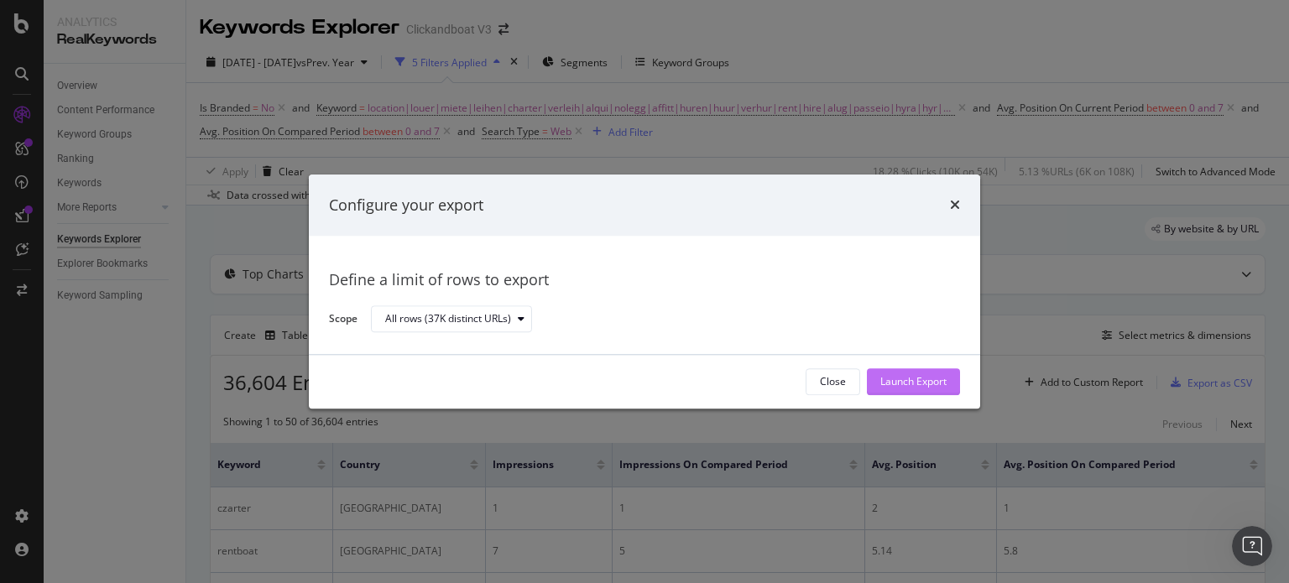
click at [926, 381] on div "Launch Export" at bounding box center [913, 382] width 66 height 14
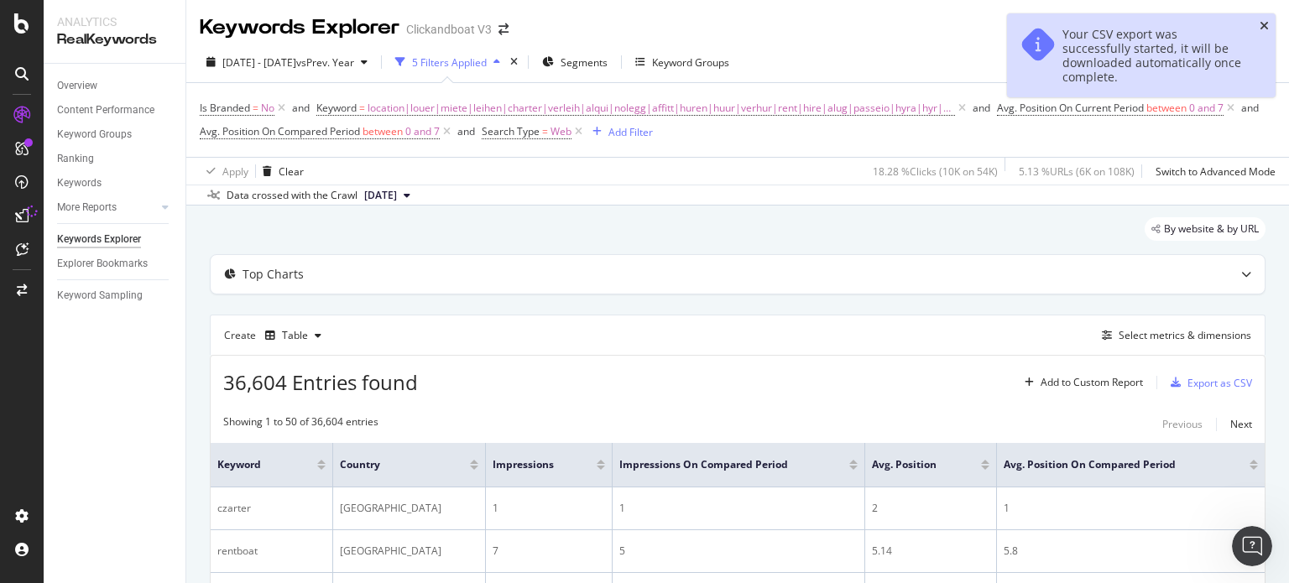
click at [1266, 23] on icon "close toast" at bounding box center [1263, 26] width 9 height 12
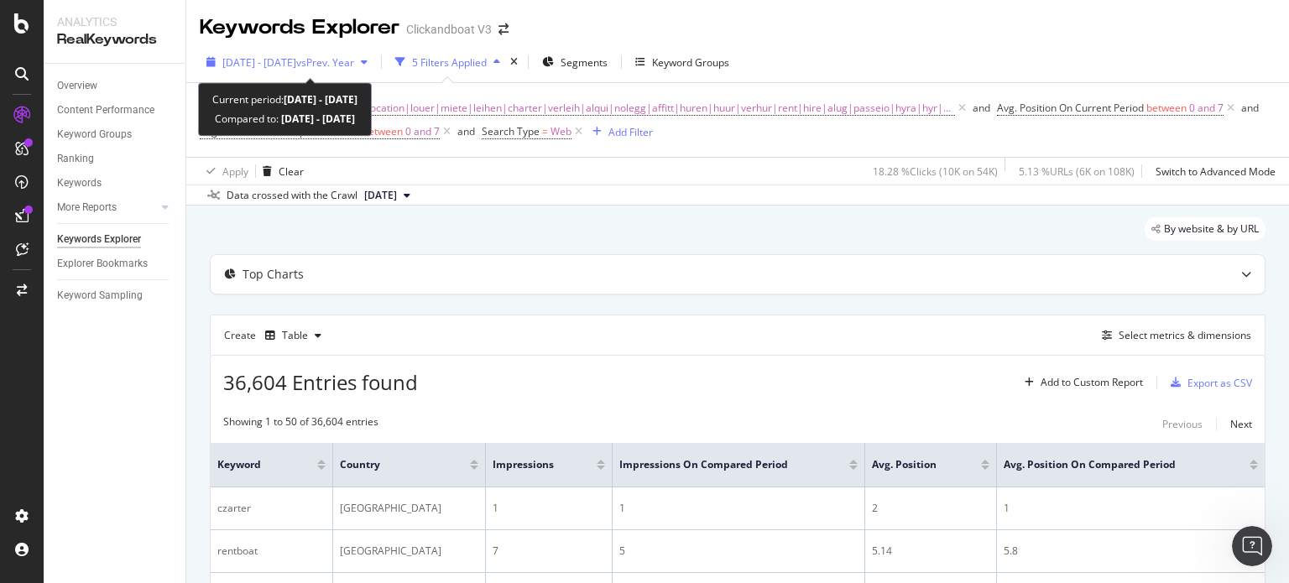
click at [256, 65] on span "[DATE] - [DATE]" at bounding box center [259, 62] width 74 height 14
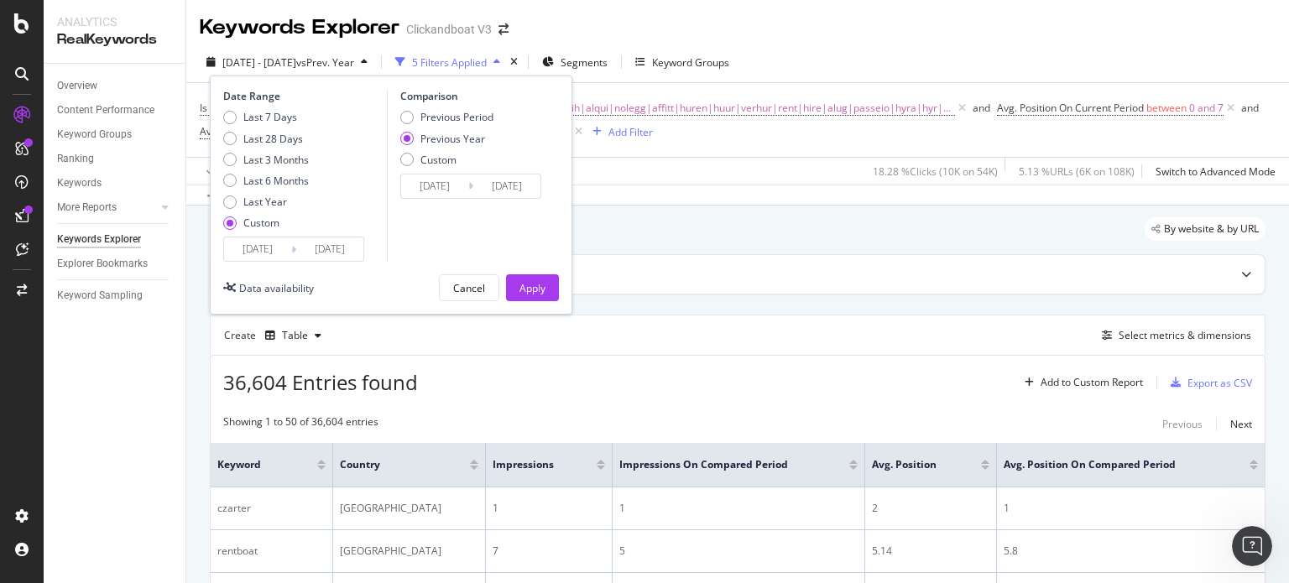
click at [252, 245] on input "[DATE]" at bounding box center [257, 248] width 67 height 23
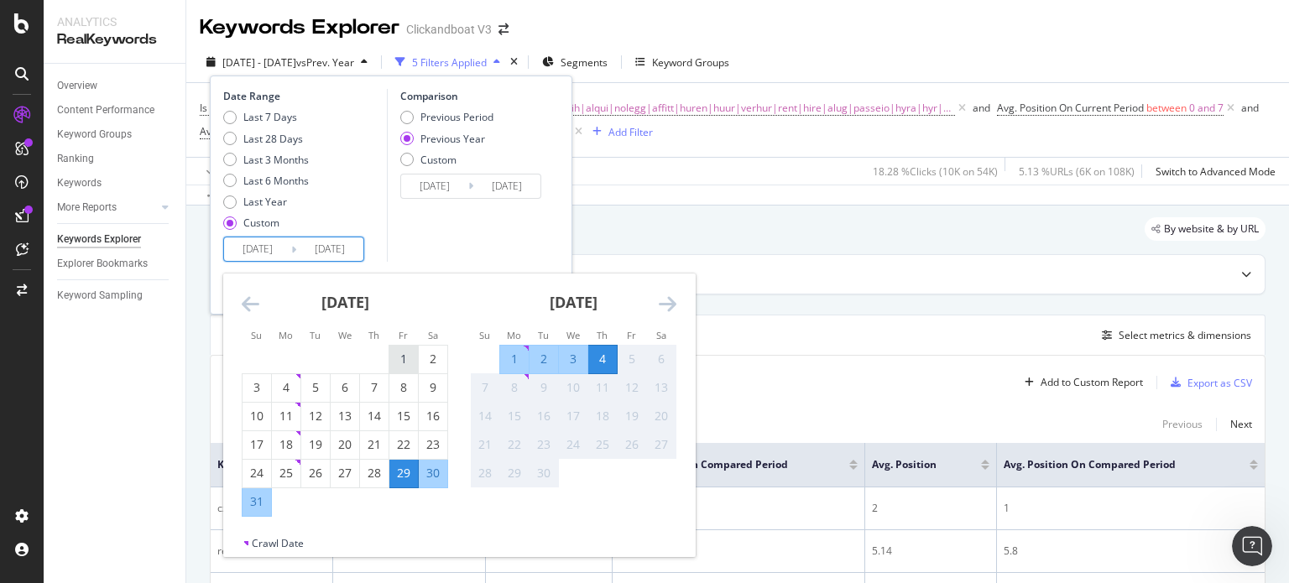
drag, startPoint x: 399, startPoint y: 348, endPoint x: 394, endPoint y: 357, distance: 9.8
click at [399, 348] on div "1" at bounding box center [403, 360] width 29 height 28
type input "[DATE]"
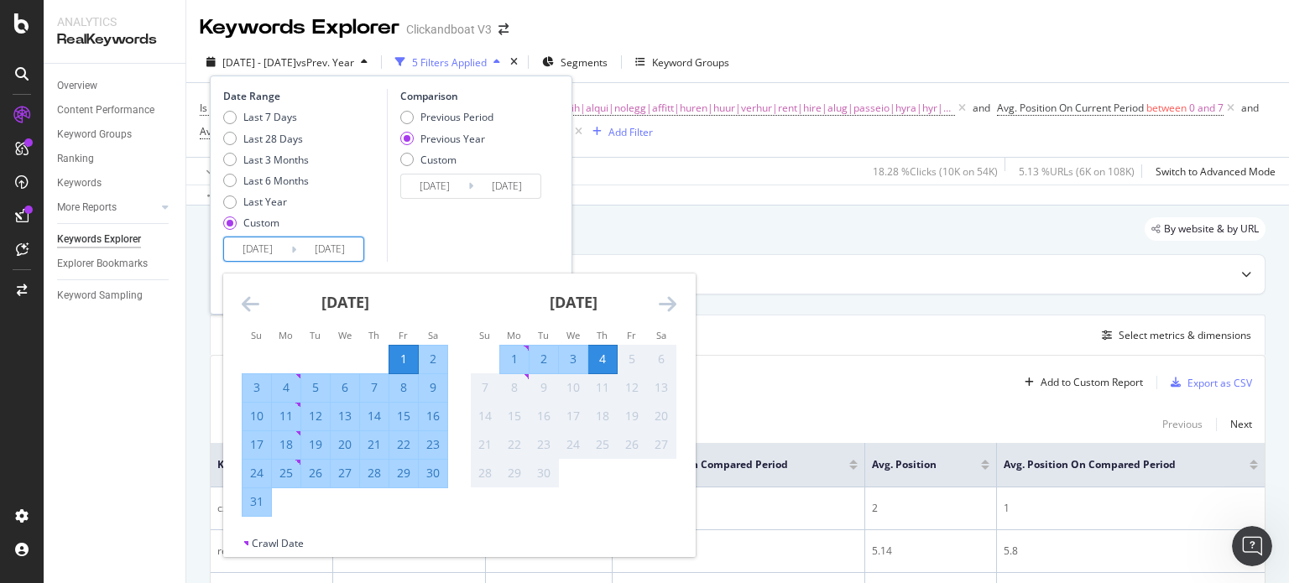
click at [255, 505] on div "31" at bounding box center [256, 501] width 29 height 17
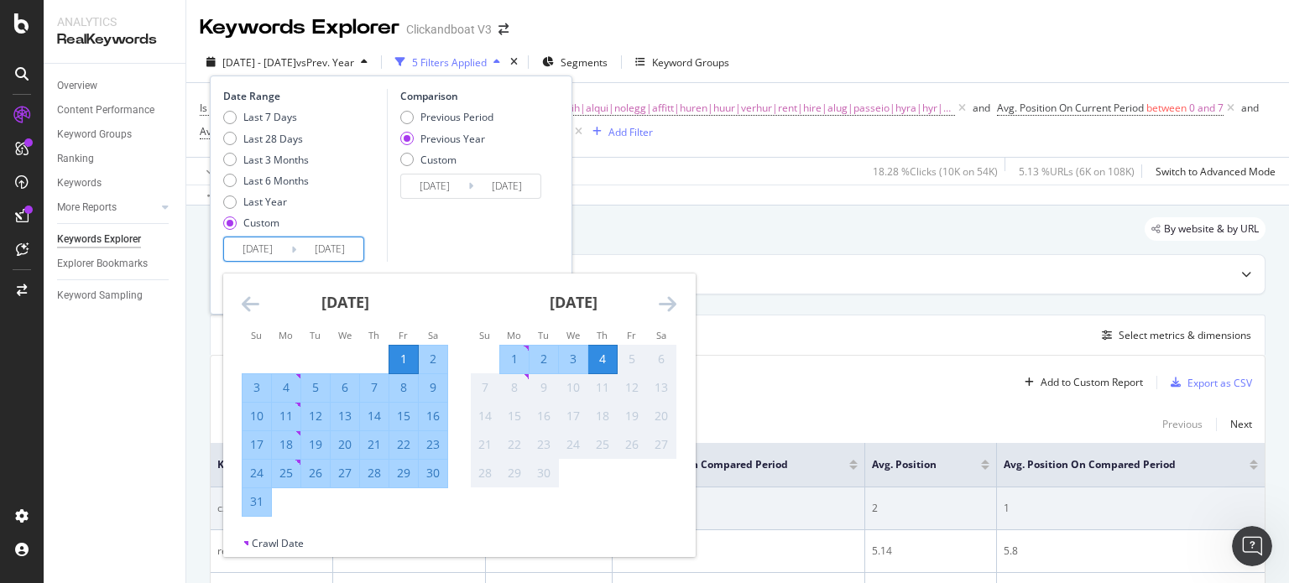
type input "[DATE]"
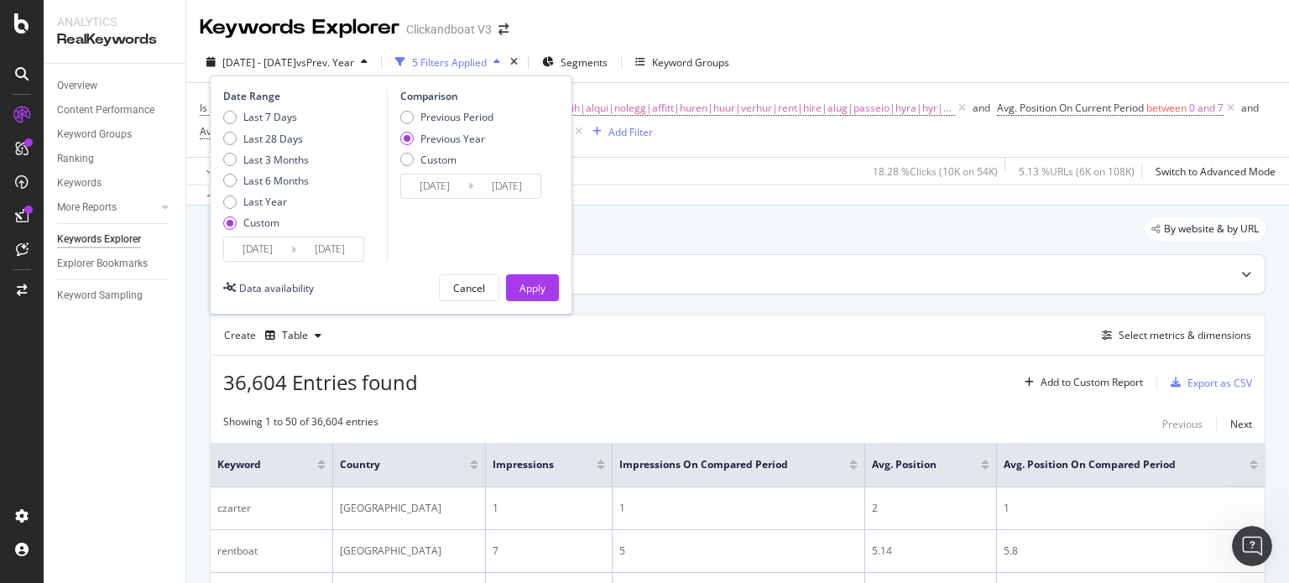
drag, startPoint x: 520, startPoint y: 282, endPoint x: 568, endPoint y: 292, distance: 48.9
click at [521, 282] on div "Apply" at bounding box center [532, 288] width 26 height 14
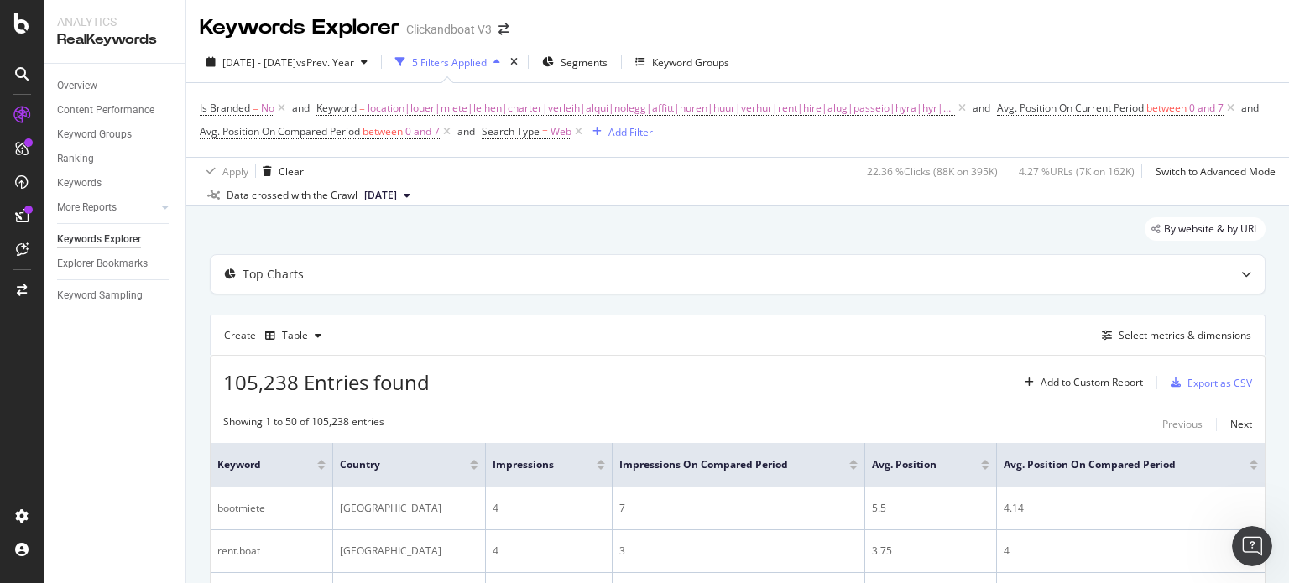
click at [1231, 378] on div "Export as CSV" at bounding box center [1219, 383] width 65 height 14
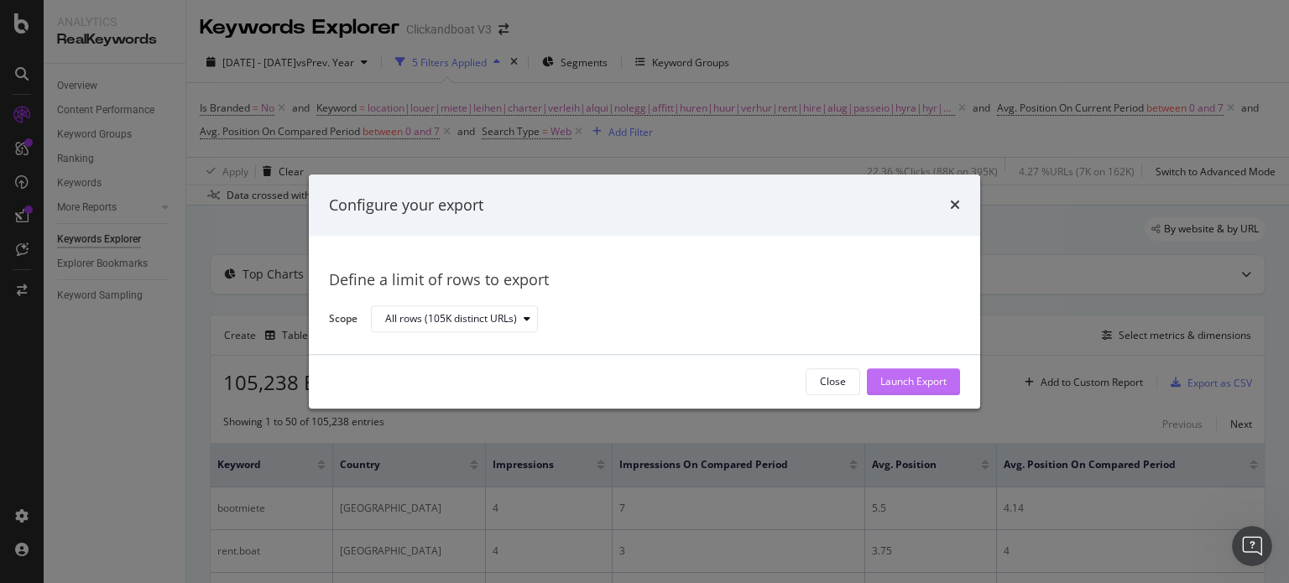
click at [933, 375] on div "Launch Export" at bounding box center [913, 382] width 66 height 14
